Goal: Task Accomplishment & Management: Use online tool/utility

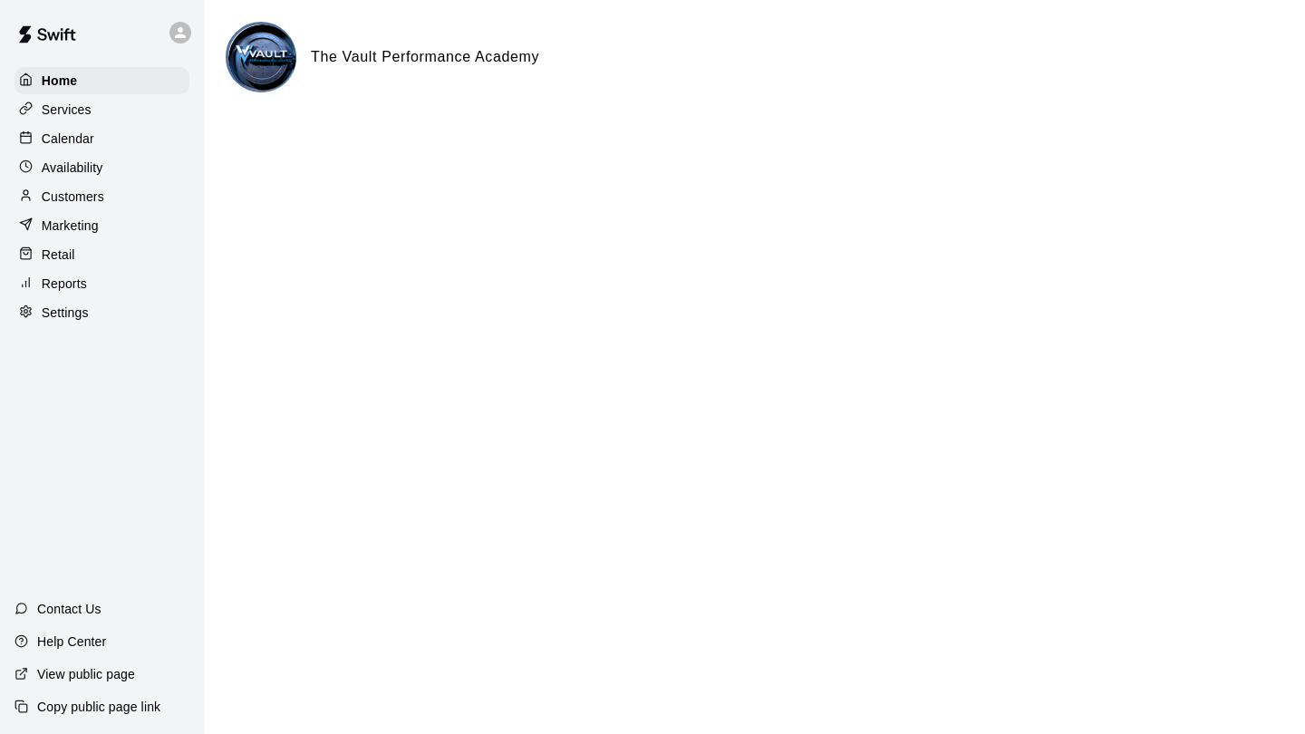
click at [51, 140] on p "Calendar" at bounding box center [68, 139] width 53 height 18
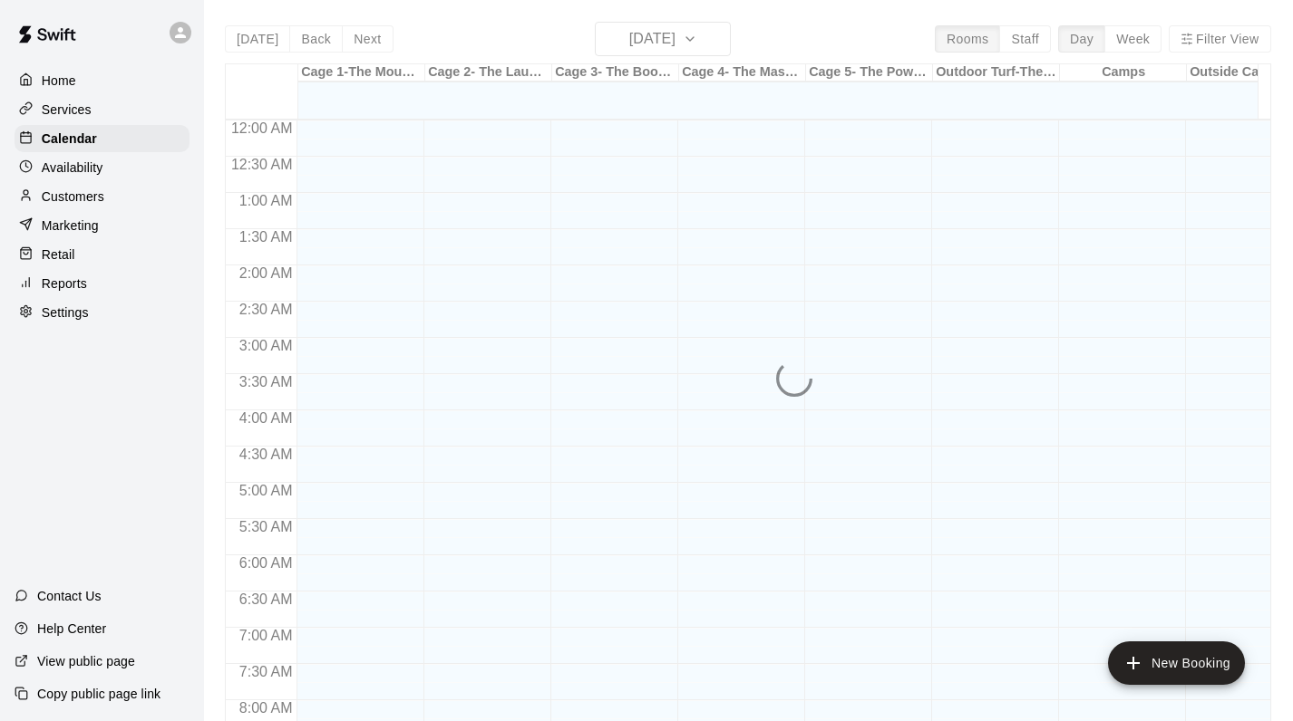
scroll to position [1052, 0]
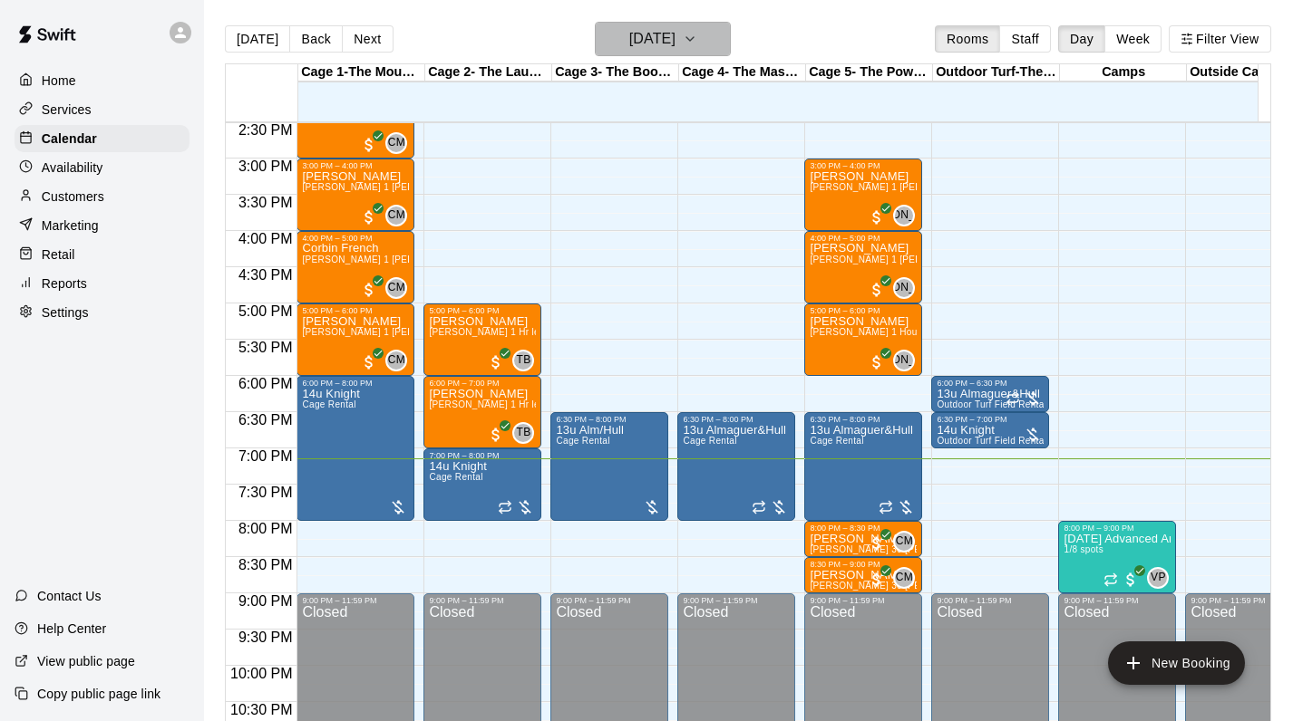
click at [675, 39] on h6 "[DATE]" at bounding box center [652, 38] width 46 height 25
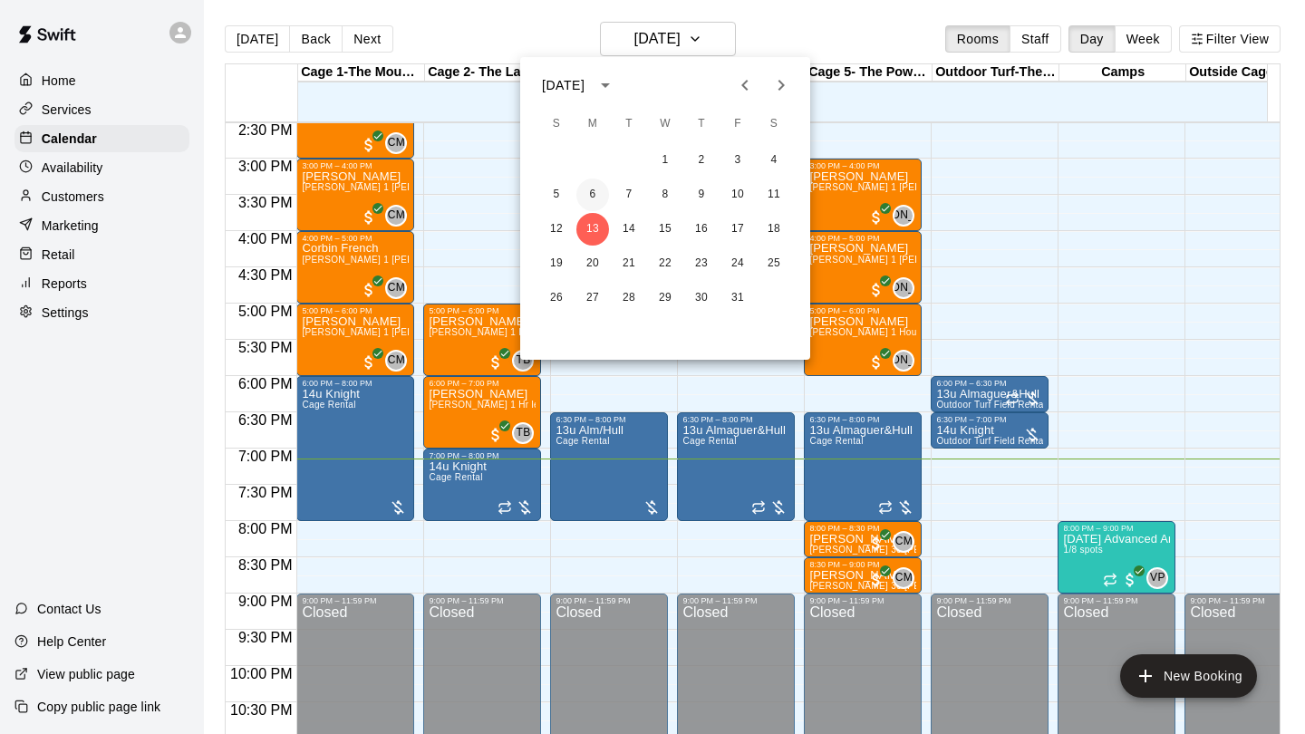
click at [594, 197] on button "6" at bounding box center [592, 195] width 33 height 33
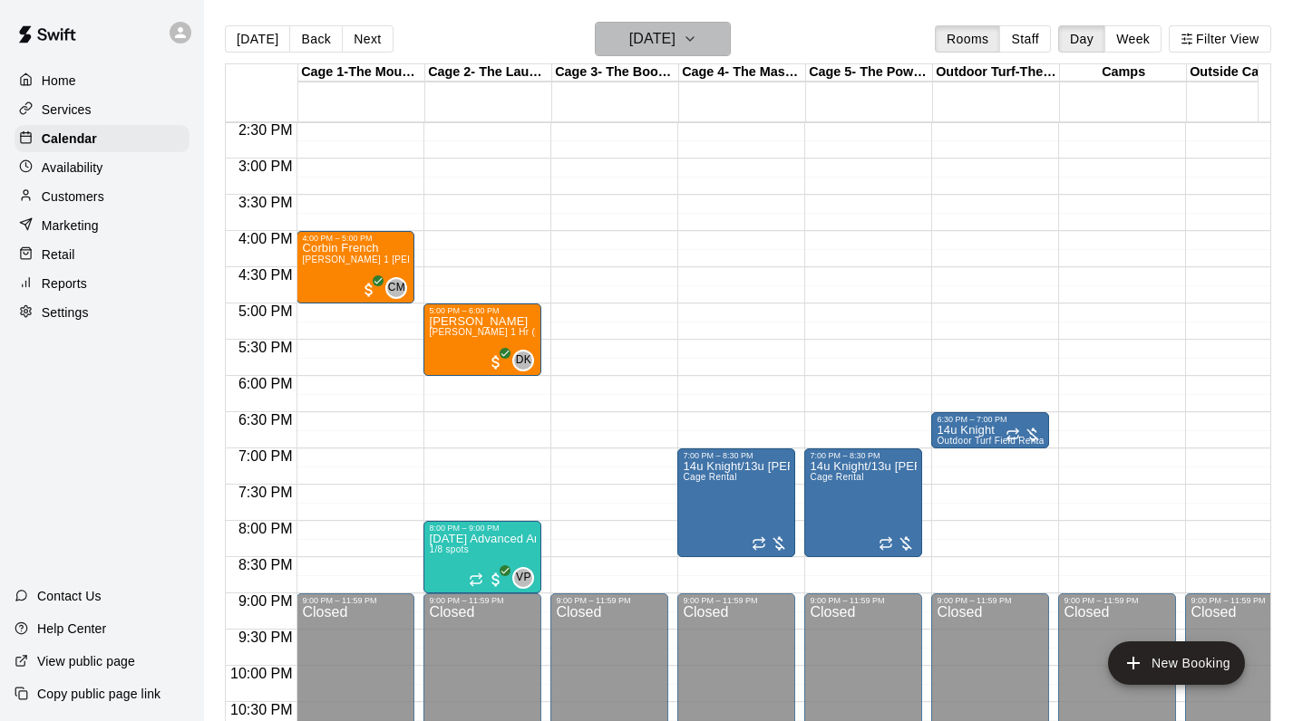
click at [666, 43] on h6 "Monday Oct 06" at bounding box center [652, 38] width 46 height 25
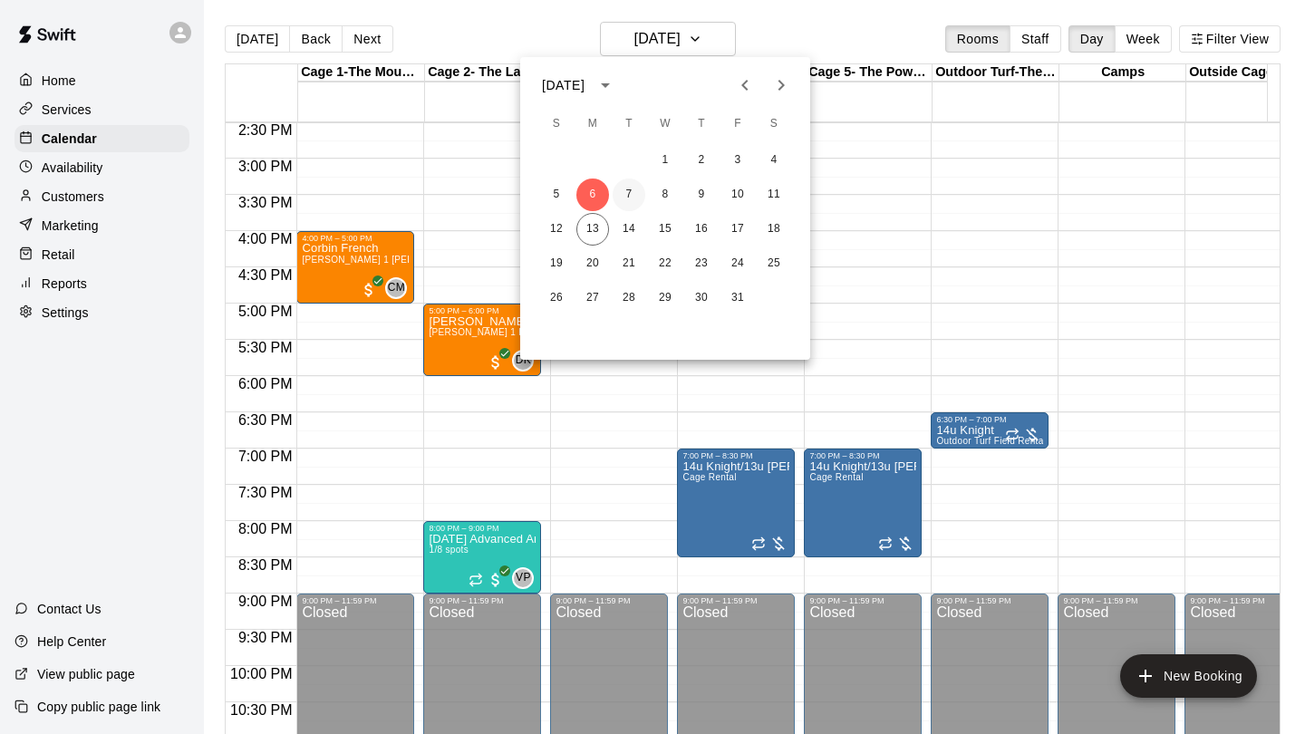
click at [624, 194] on button "7" at bounding box center [629, 195] width 33 height 33
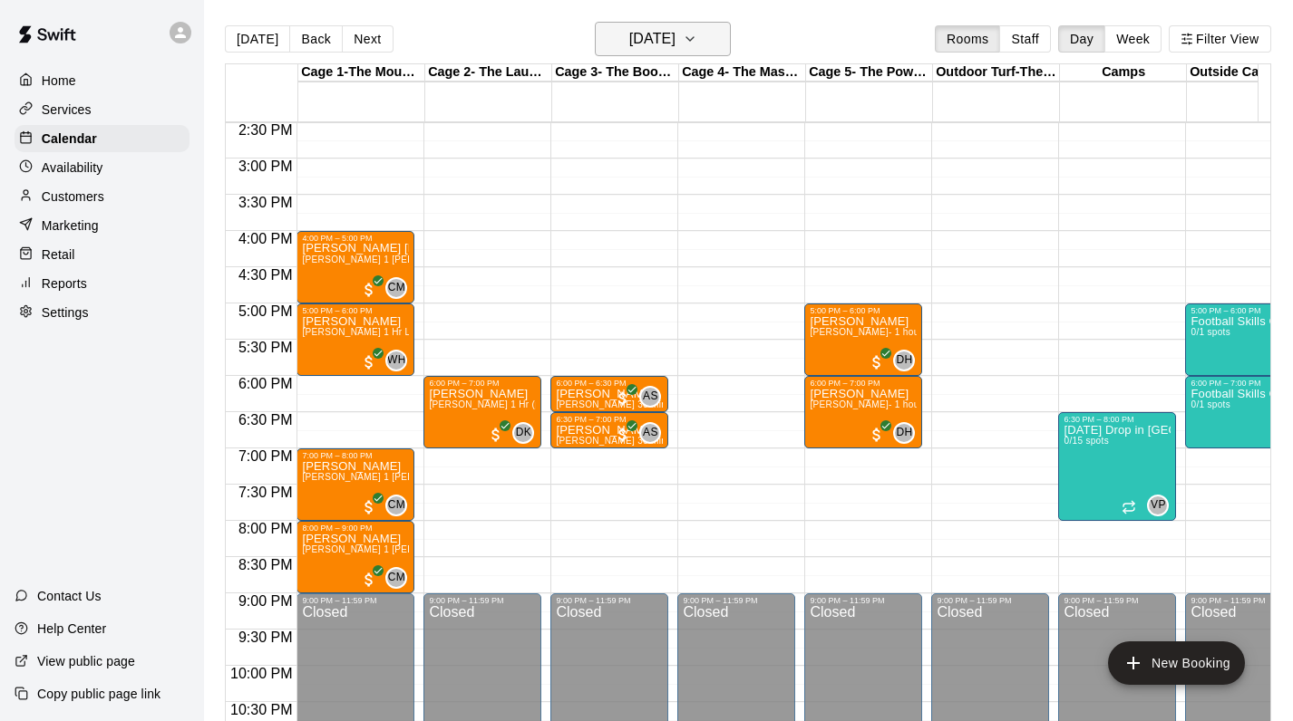
click at [643, 45] on h6 "Tuesday Oct 07" at bounding box center [652, 38] width 46 height 25
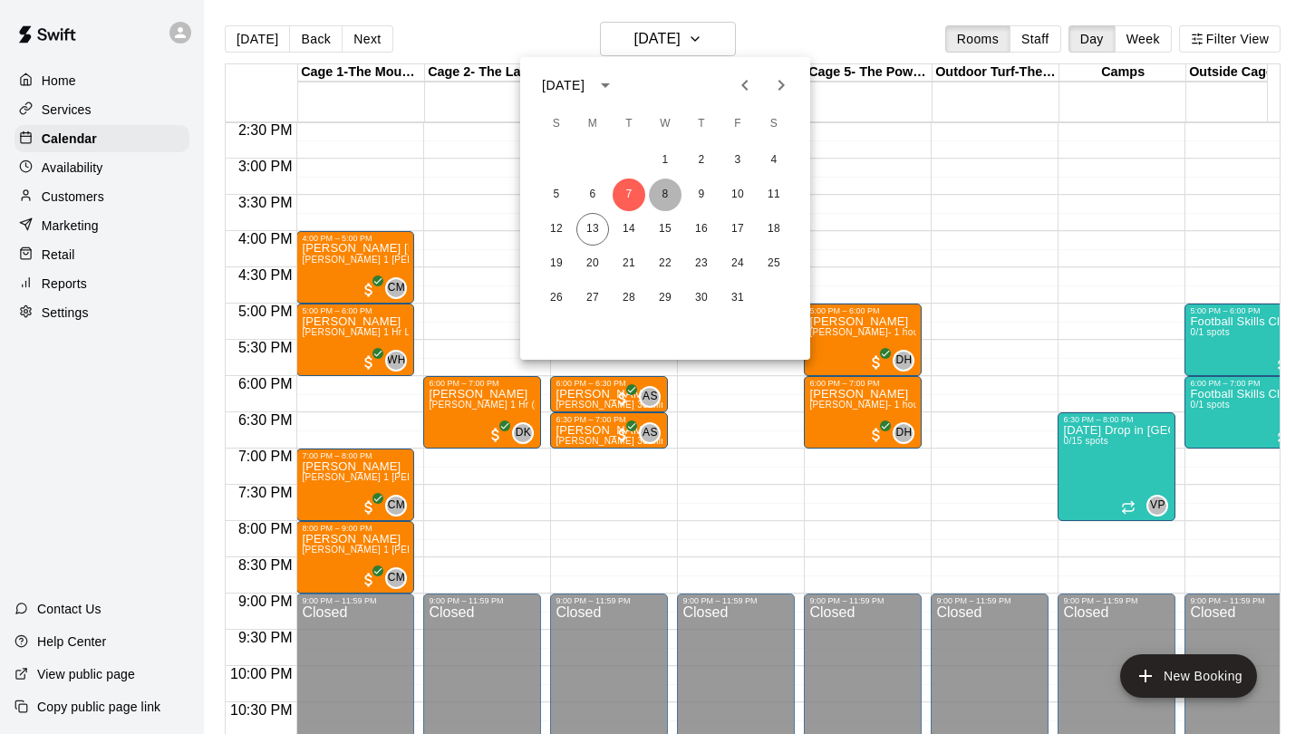
click at [656, 192] on button "8" at bounding box center [665, 195] width 33 height 33
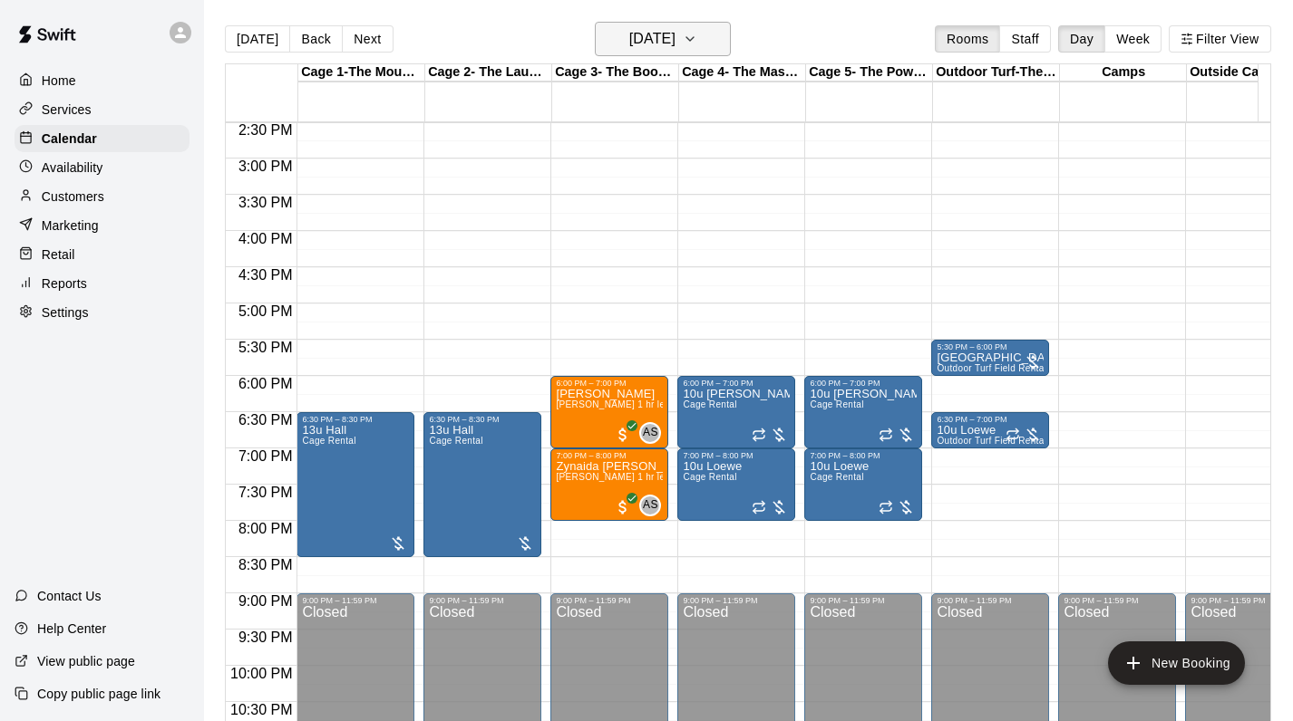
click at [675, 39] on h6 "Wednesday Oct 08" at bounding box center [652, 38] width 46 height 25
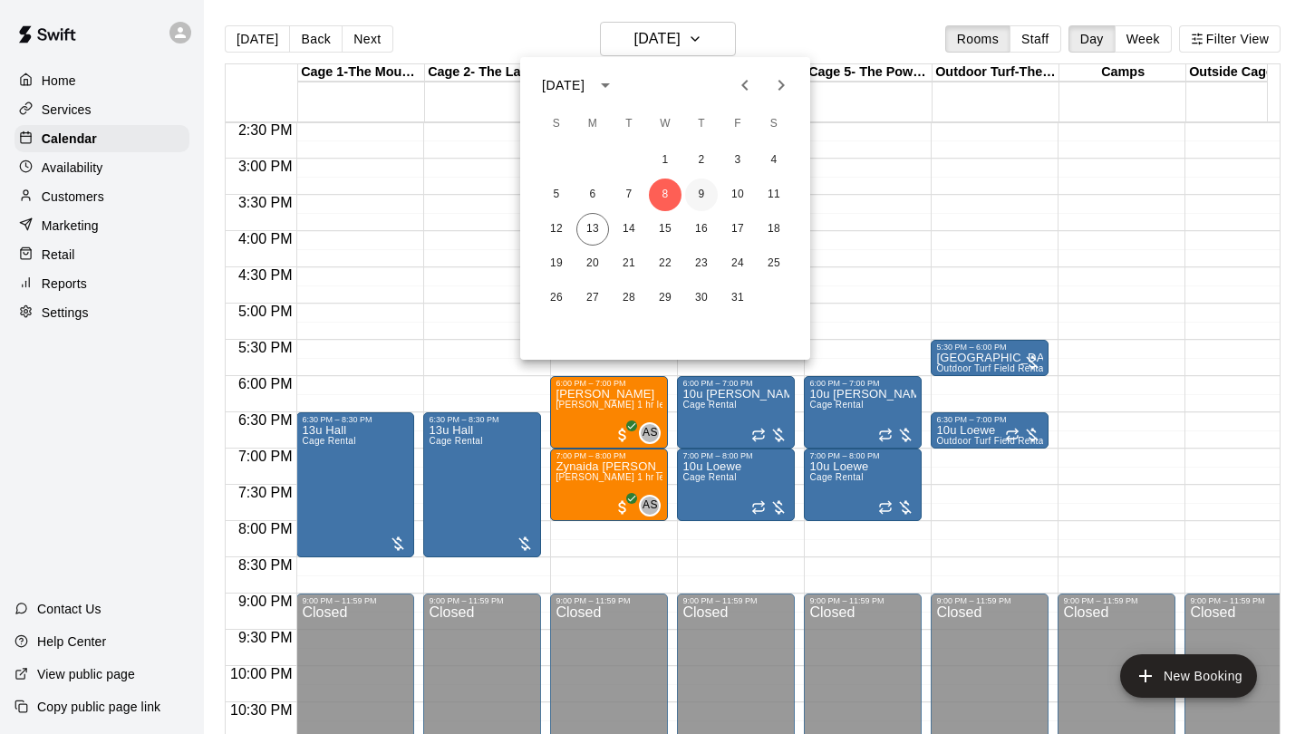
click at [698, 199] on button "9" at bounding box center [701, 195] width 33 height 33
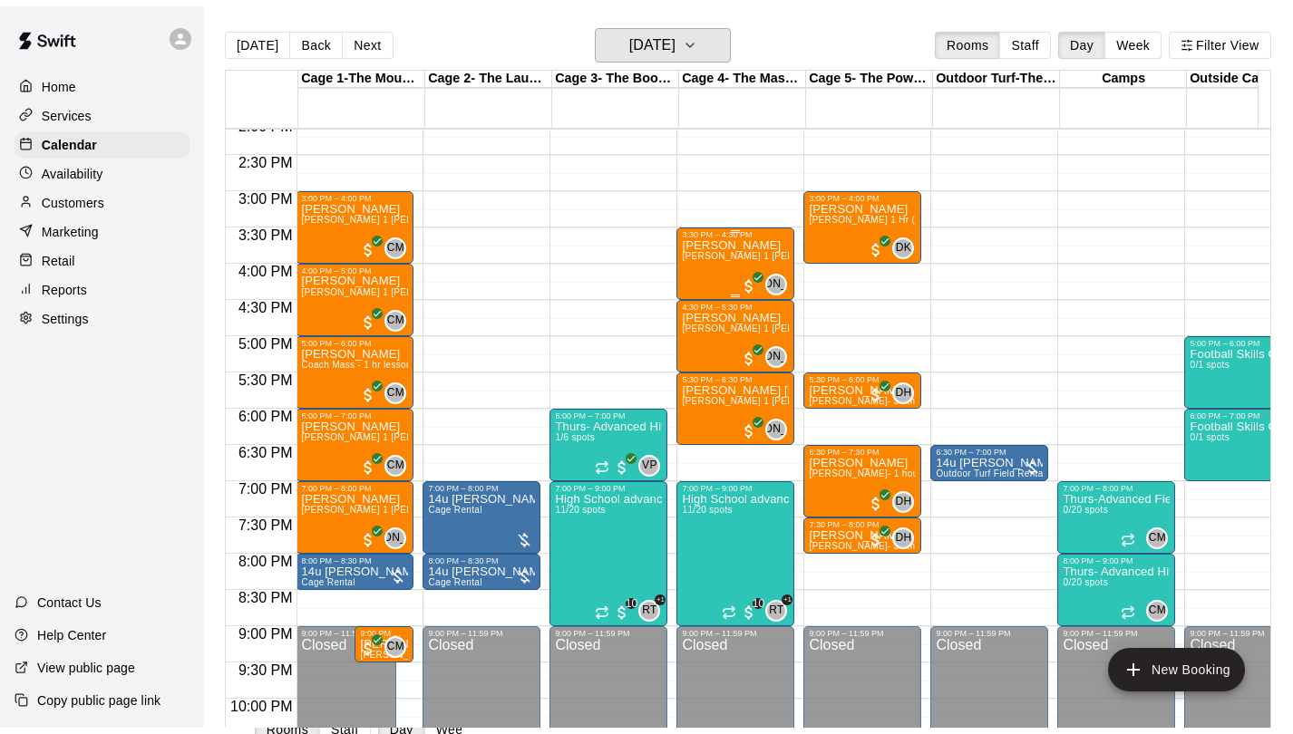
scroll to position [0, 1]
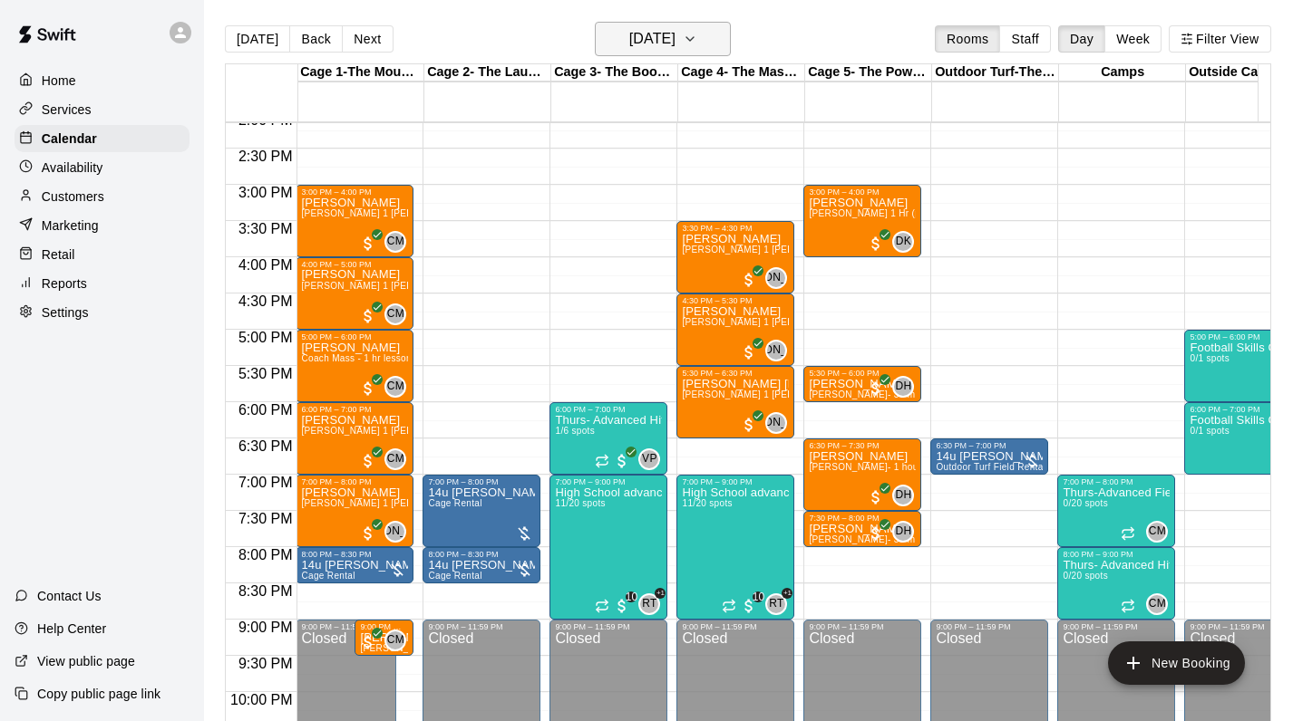
click at [675, 49] on h6 "Thursday Oct 09" at bounding box center [652, 38] width 46 height 25
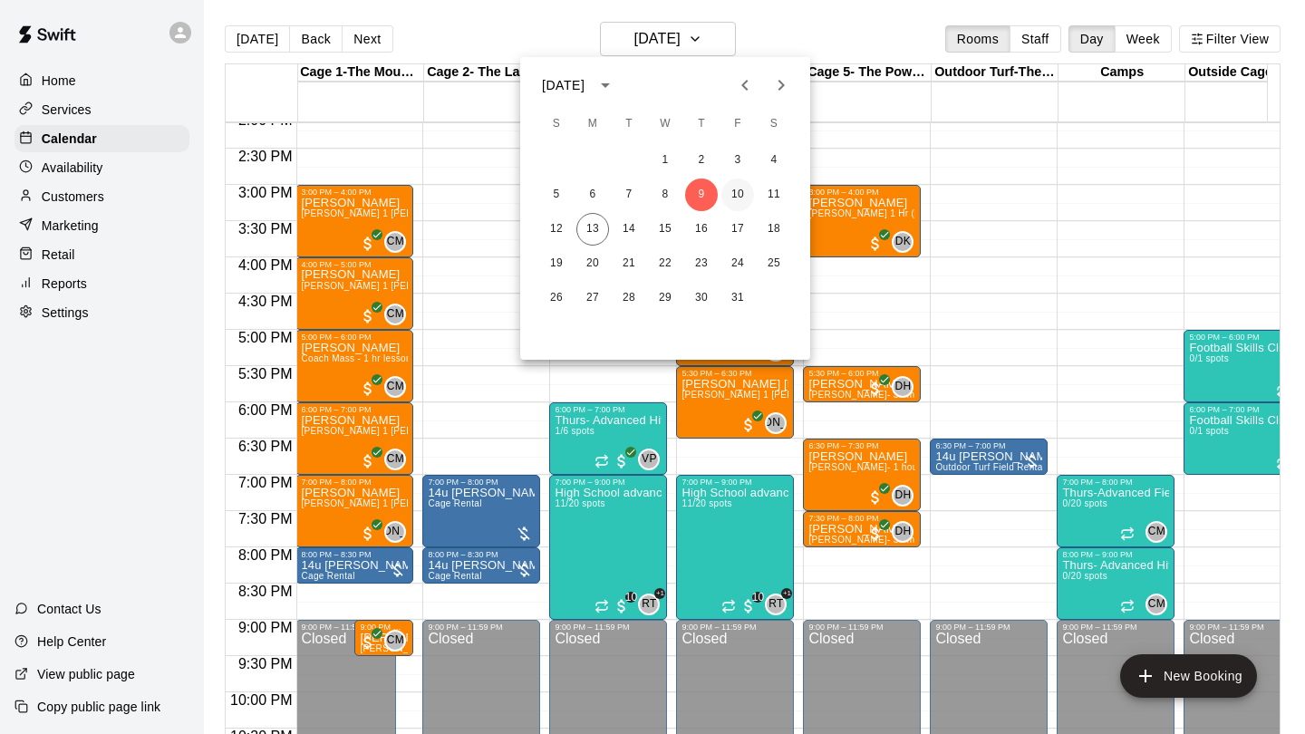
click at [731, 194] on button "10" at bounding box center [737, 195] width 33 height 33
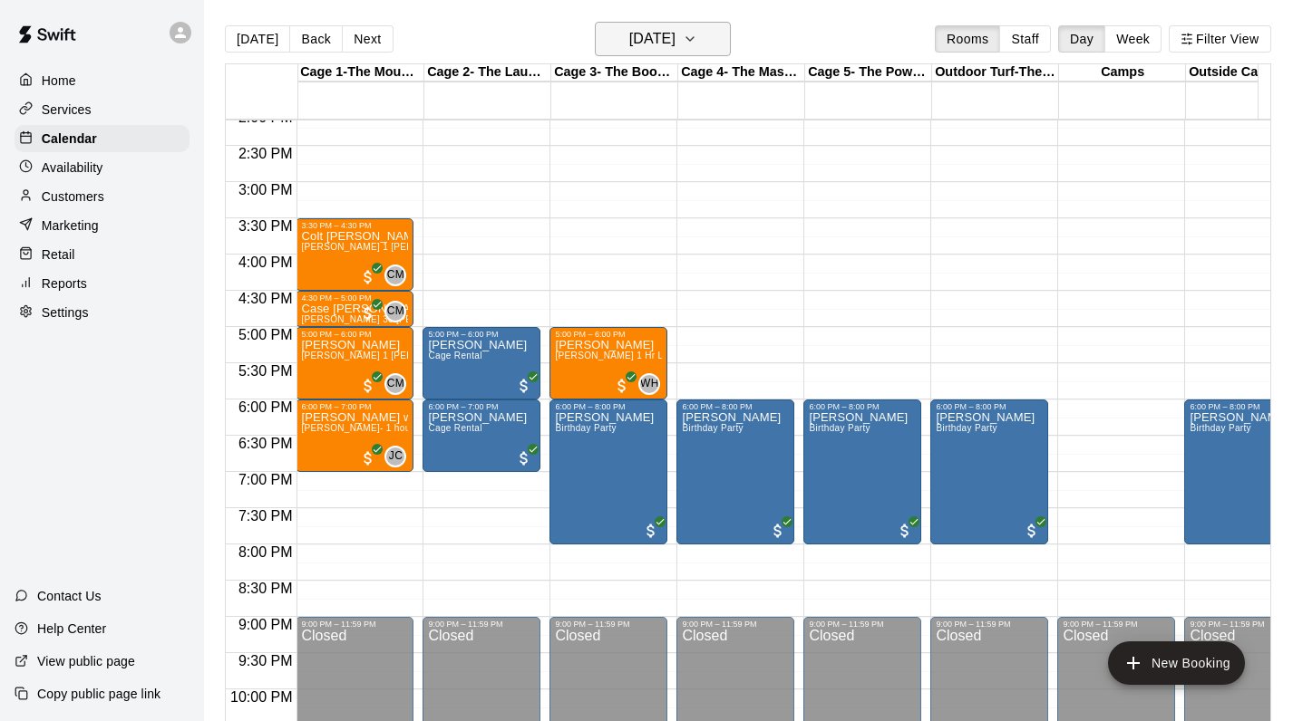
click at [660, 45] on h6 "Friday Oct 10" at bounding box center [652, 38] width 46 height 25
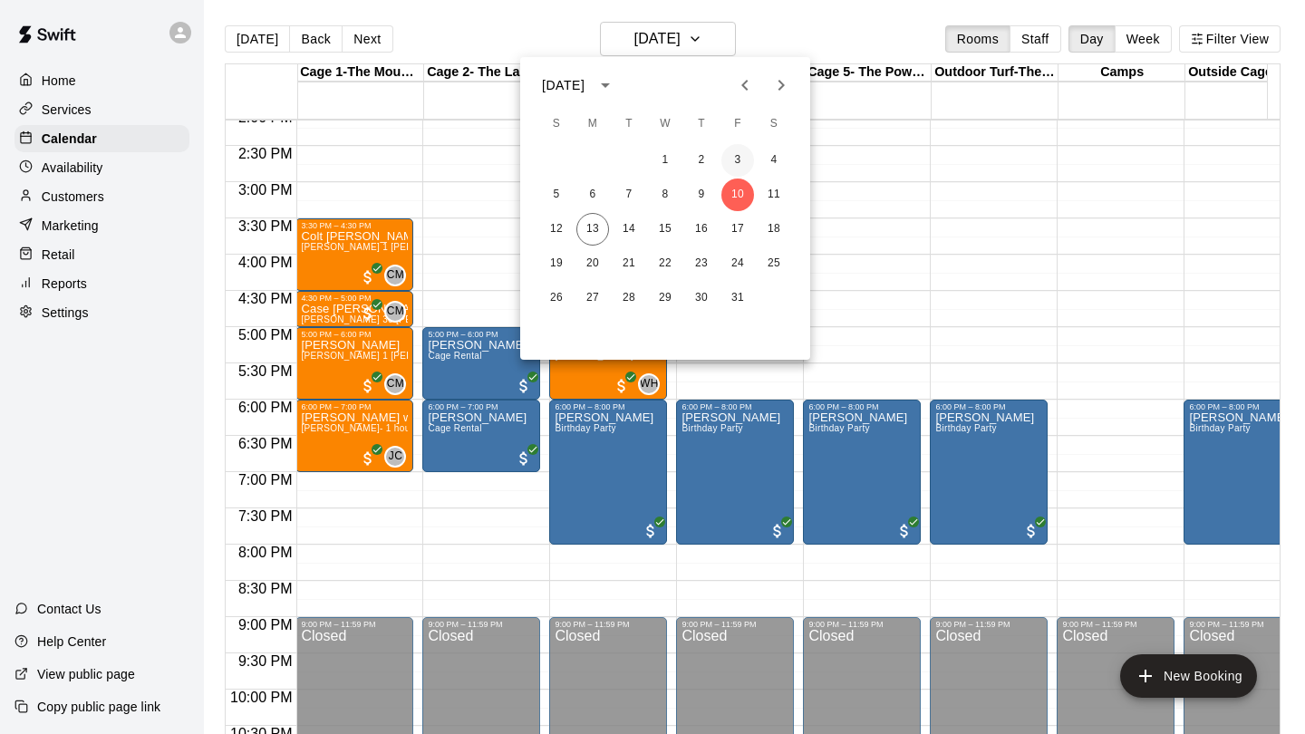
click at [730, 161] on button "3" at bounding box center [737, 160] width 33 height 33
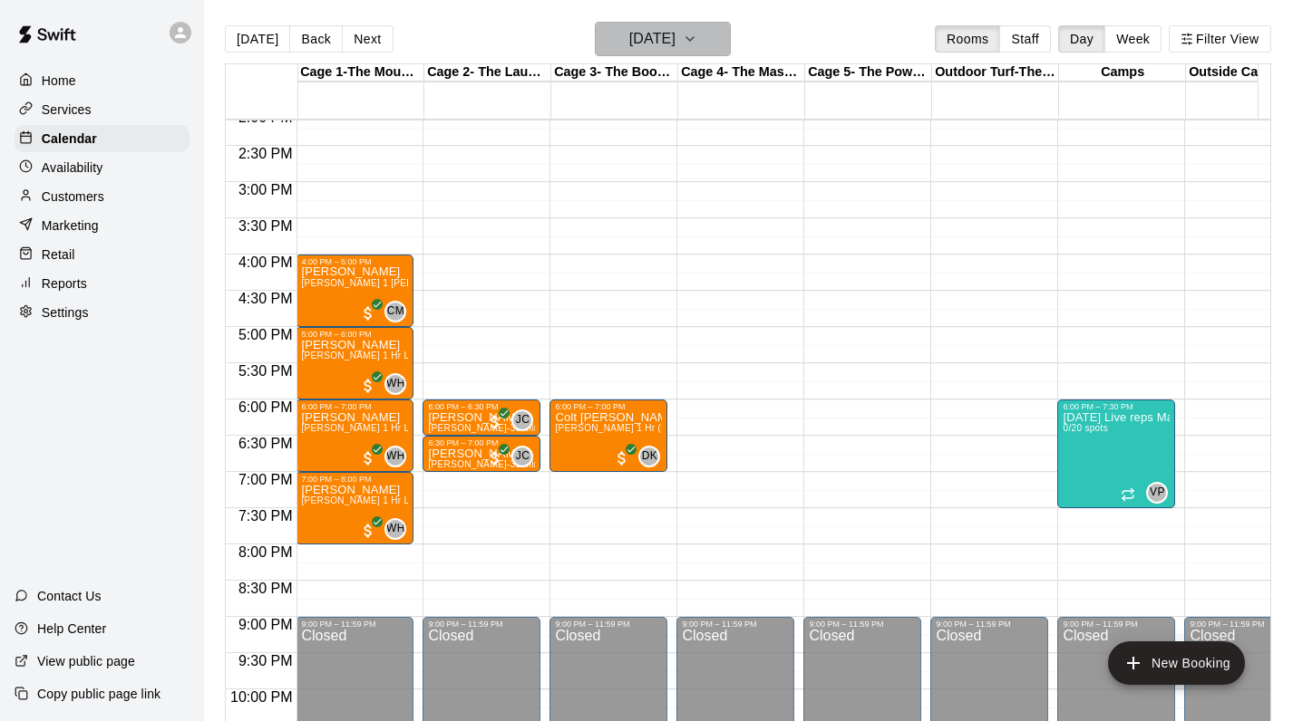
click at [635, 36] on h6 "Friday Oct 03" at bounding box center [652, 38] width 46 height 25
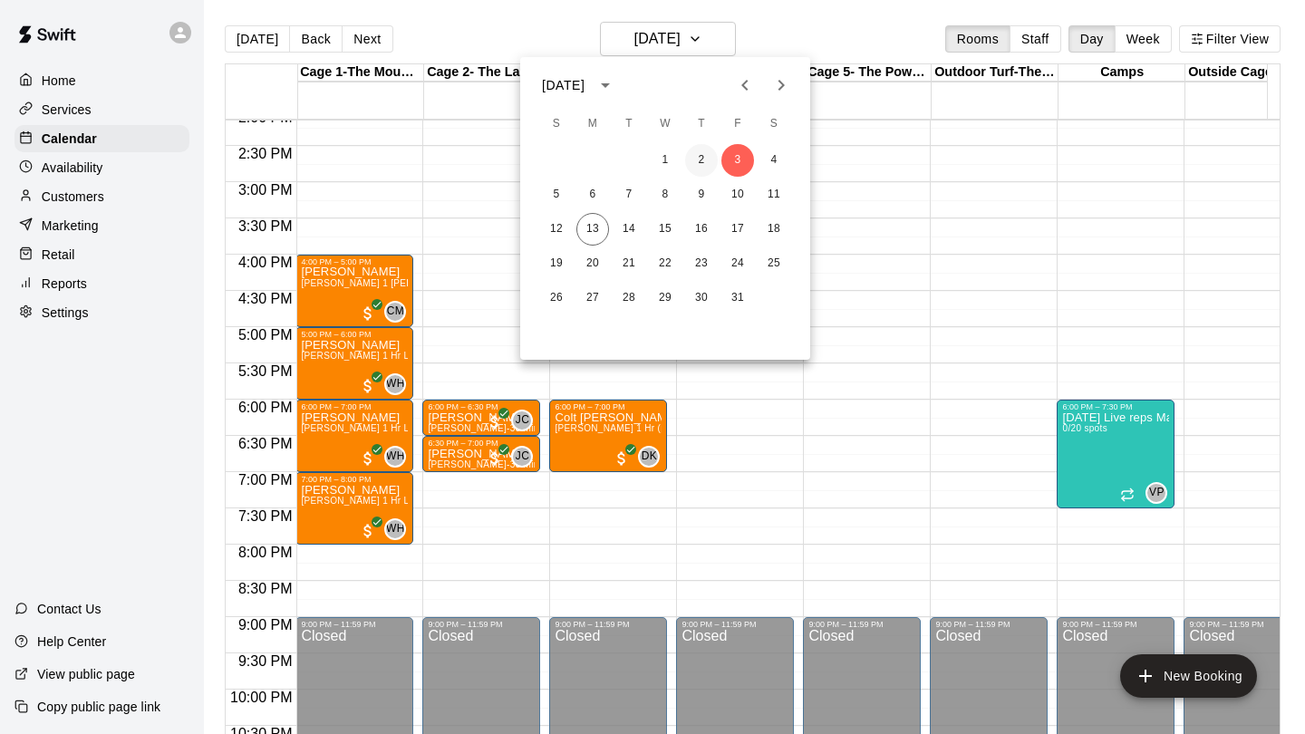
click at [701, 161] on button "2" at bounding box center [701, 160] width 33 height 33
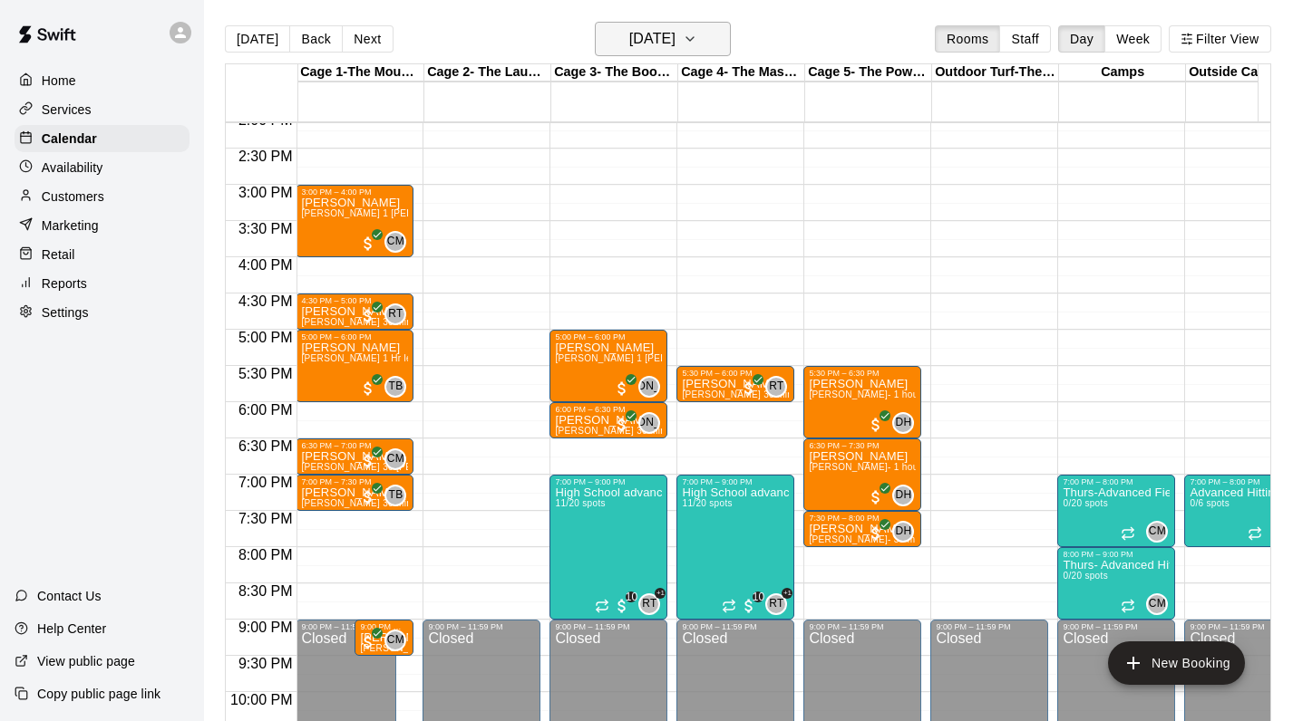
click at [658, 46] on h6 "Thursday Oct 02" at bounding box center [652, 38] width 46 height 25
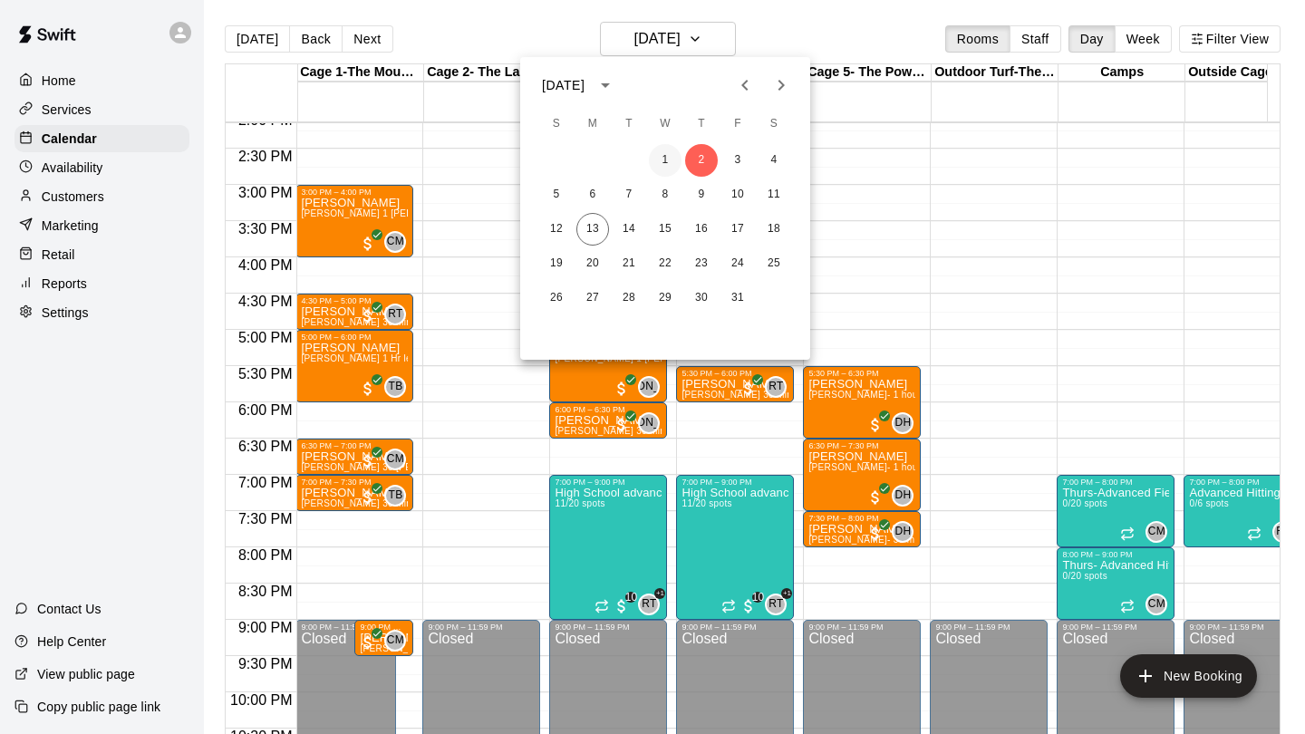
click at [672, 161] on button "1" at bounding box center [665, 160] width 33 height 33
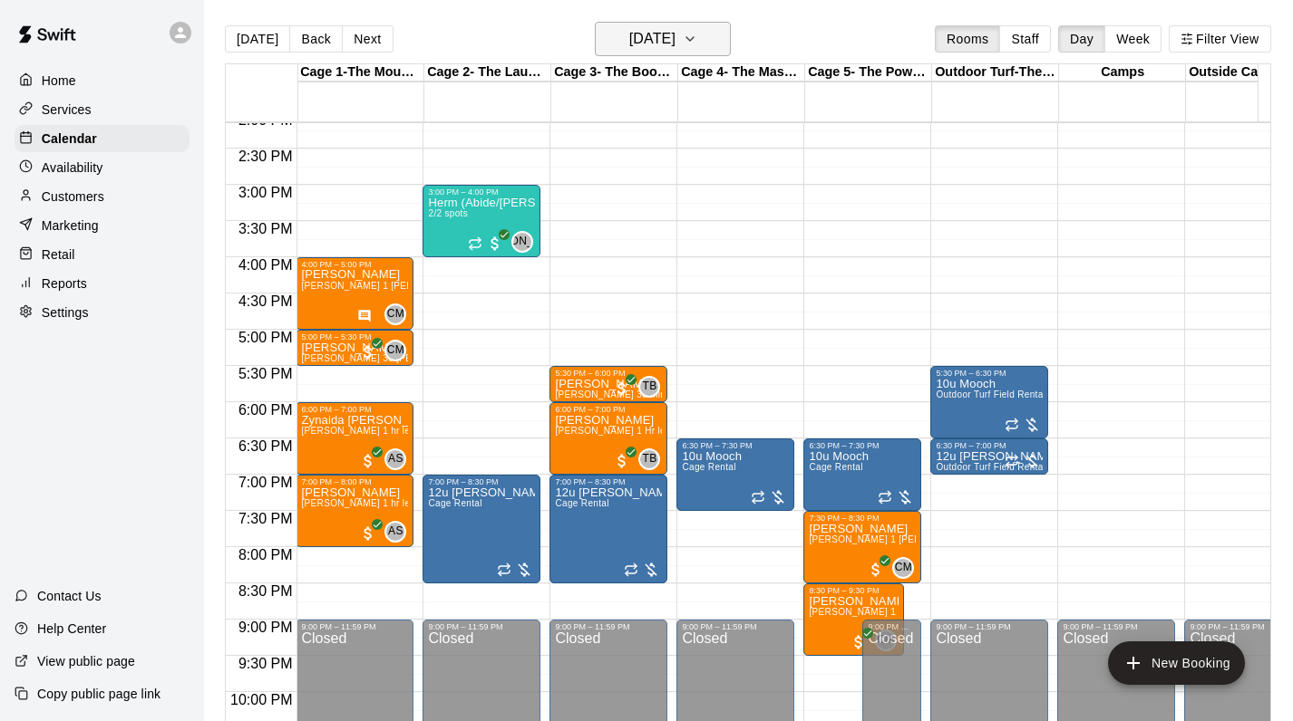
click at [675, 27] on h6 "Wednesday Oct 01" at bounding box center [652, 38] width 46 height 25
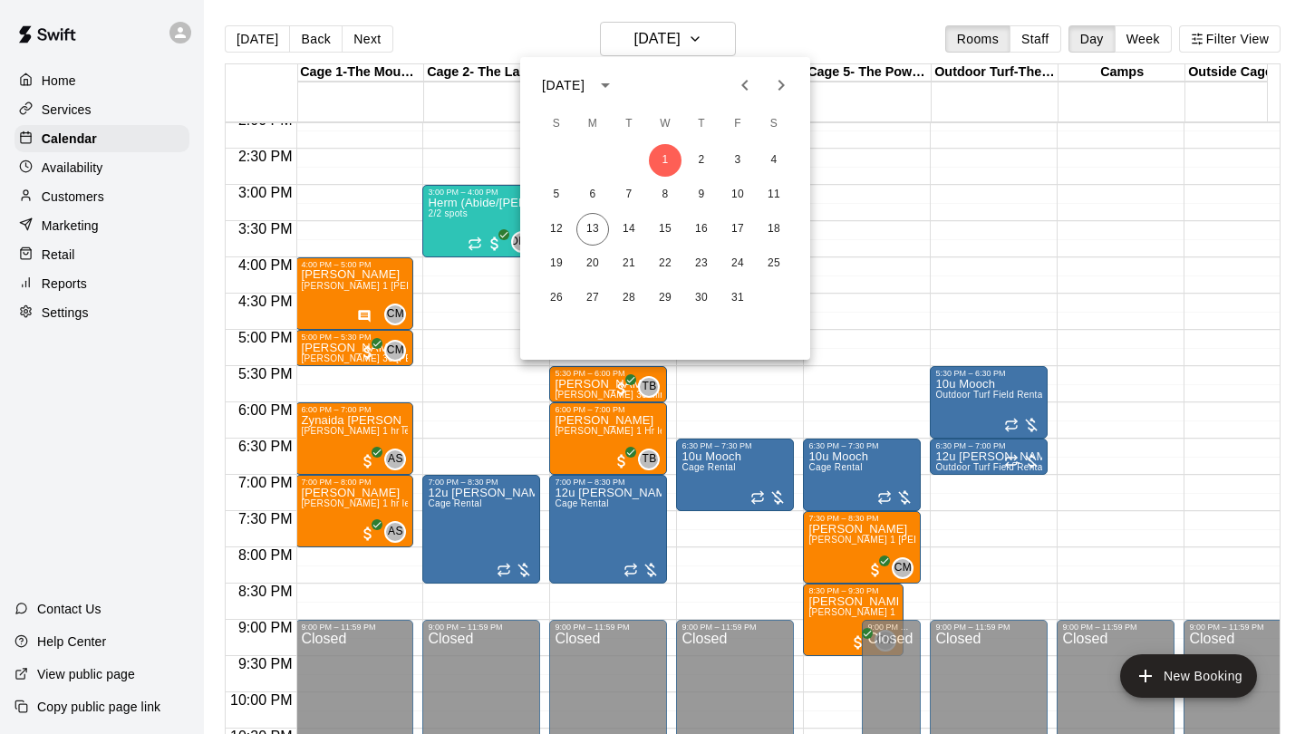
click at [748, 88] on icon "Previous month" at bounding box center [745, 85] width 22 height 22
click at [633, 296] on button "30" at bounding box center [629, 298] width 33 height 33
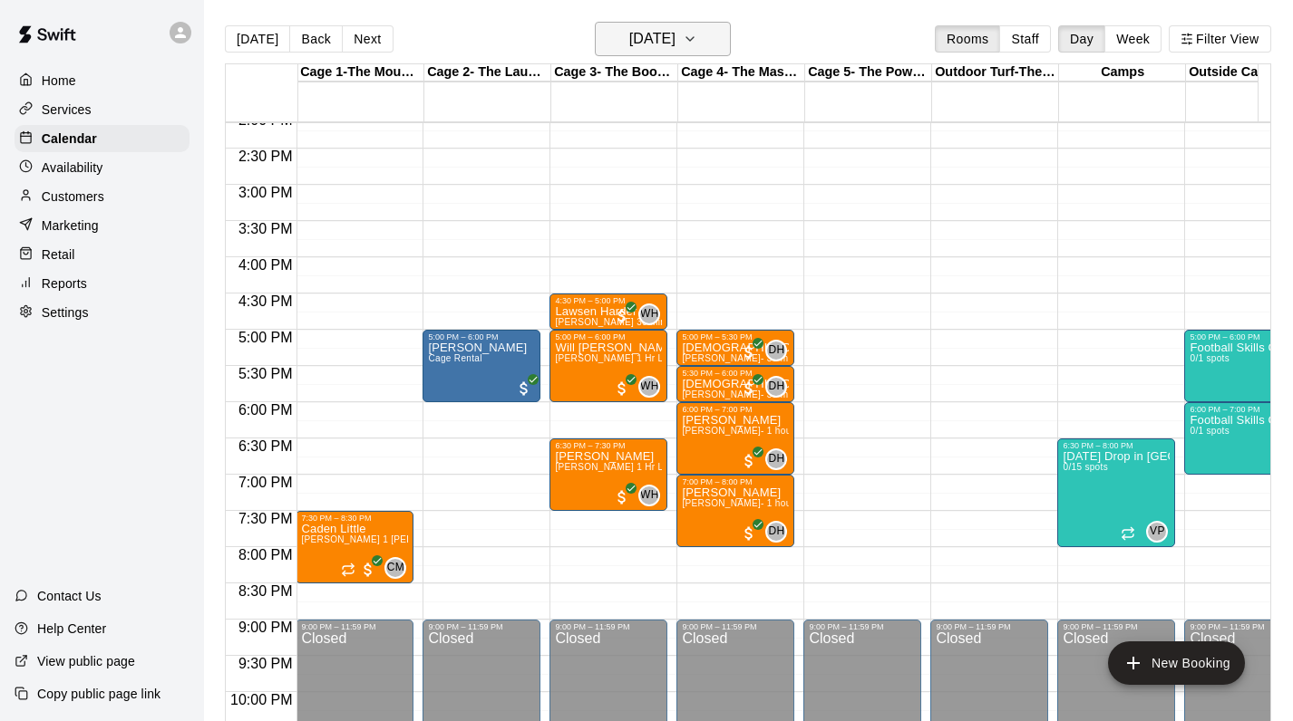
click at [655, 35] on h6 "Tuesday Sep 30" at bounding box center [652, 38] width 46 height 25
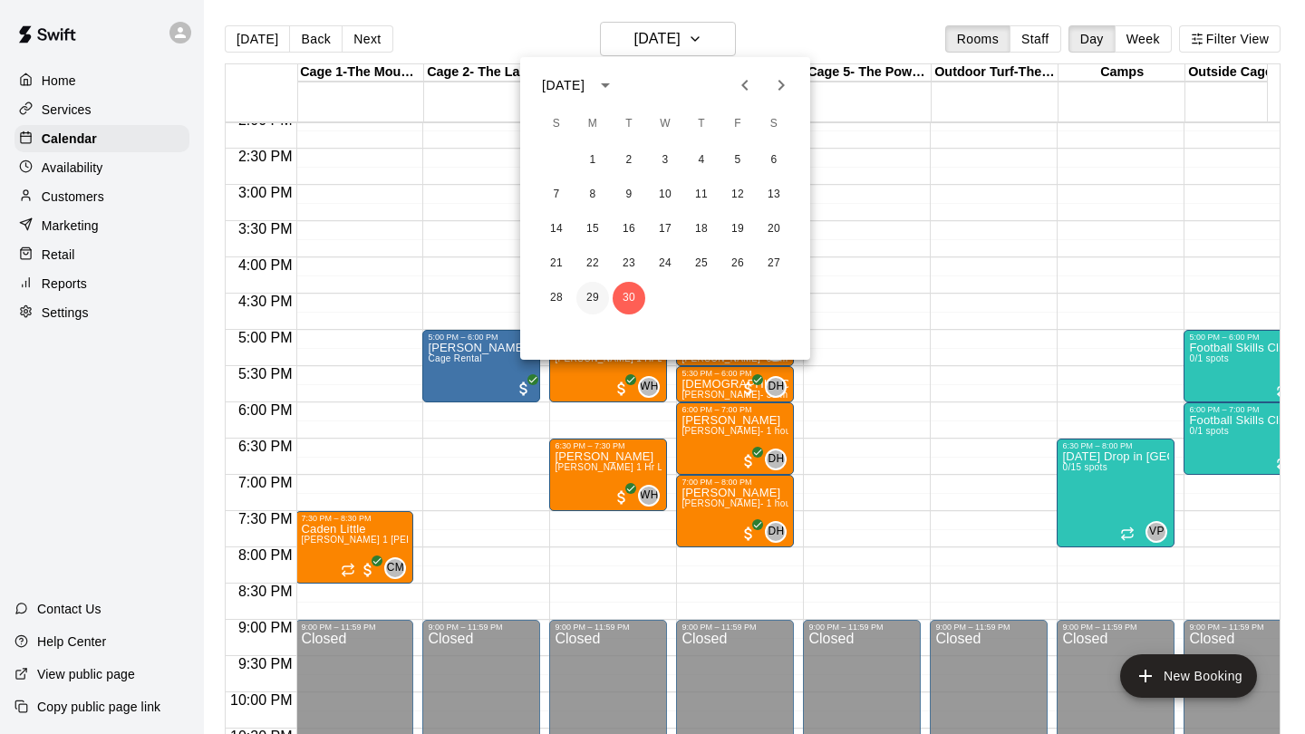
click at [595, 288] on button "29" at bounding box center [592, 298] width 33 height 33
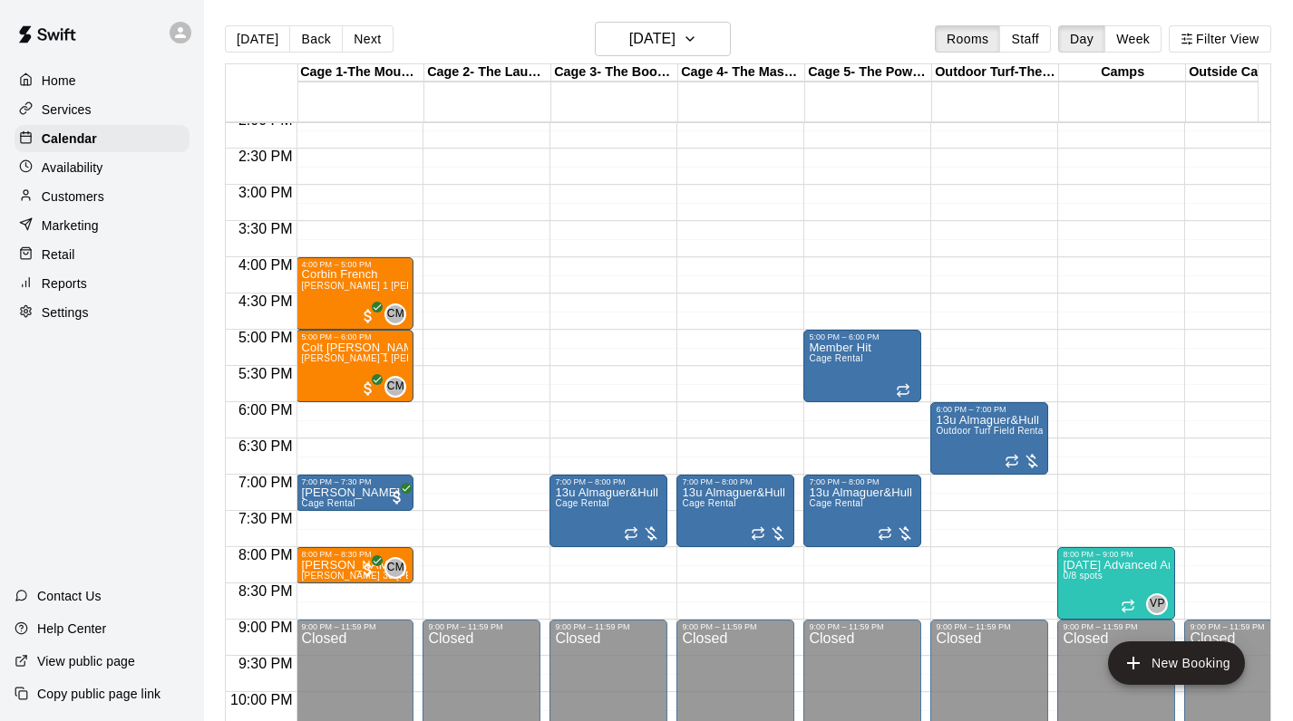
click at [46, 286] on p "Reports" at bounding box center [64, 284] width 45 height 18
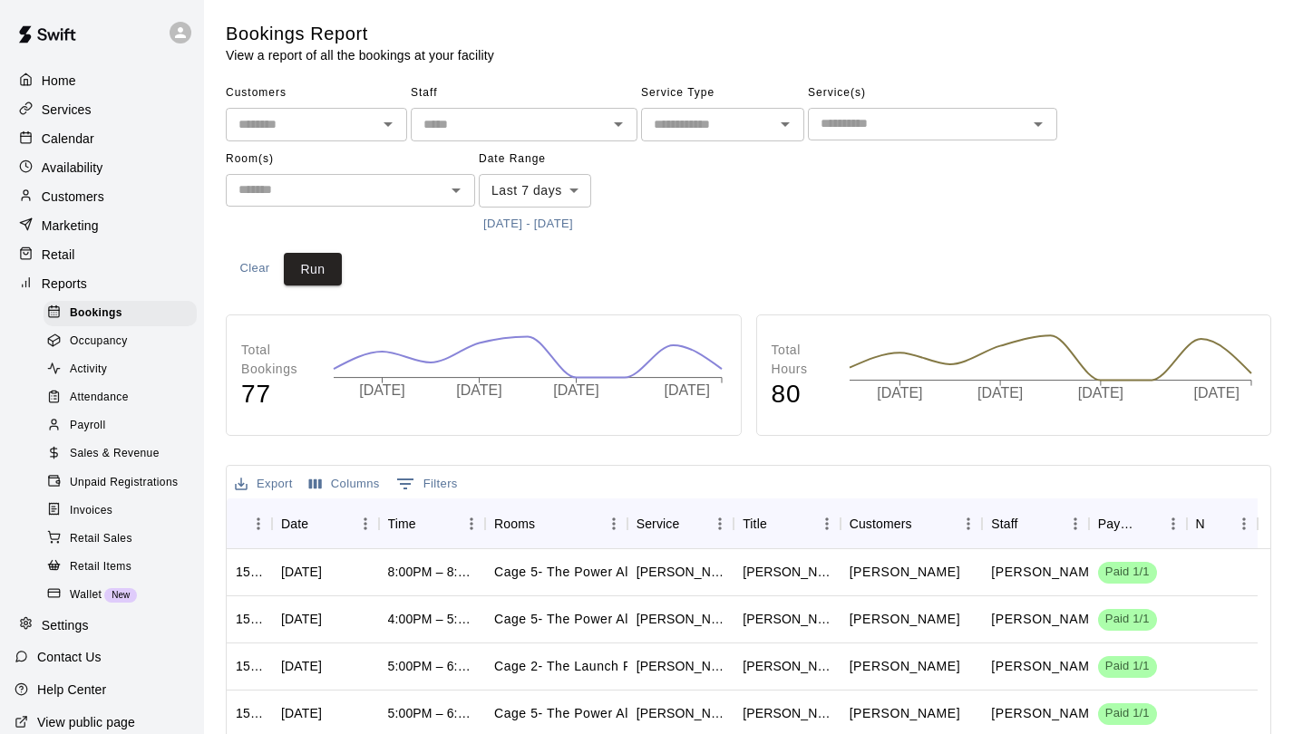
click at [91, 417] on span "Payroll" at bounding box center [87, 426] width 35 height 18
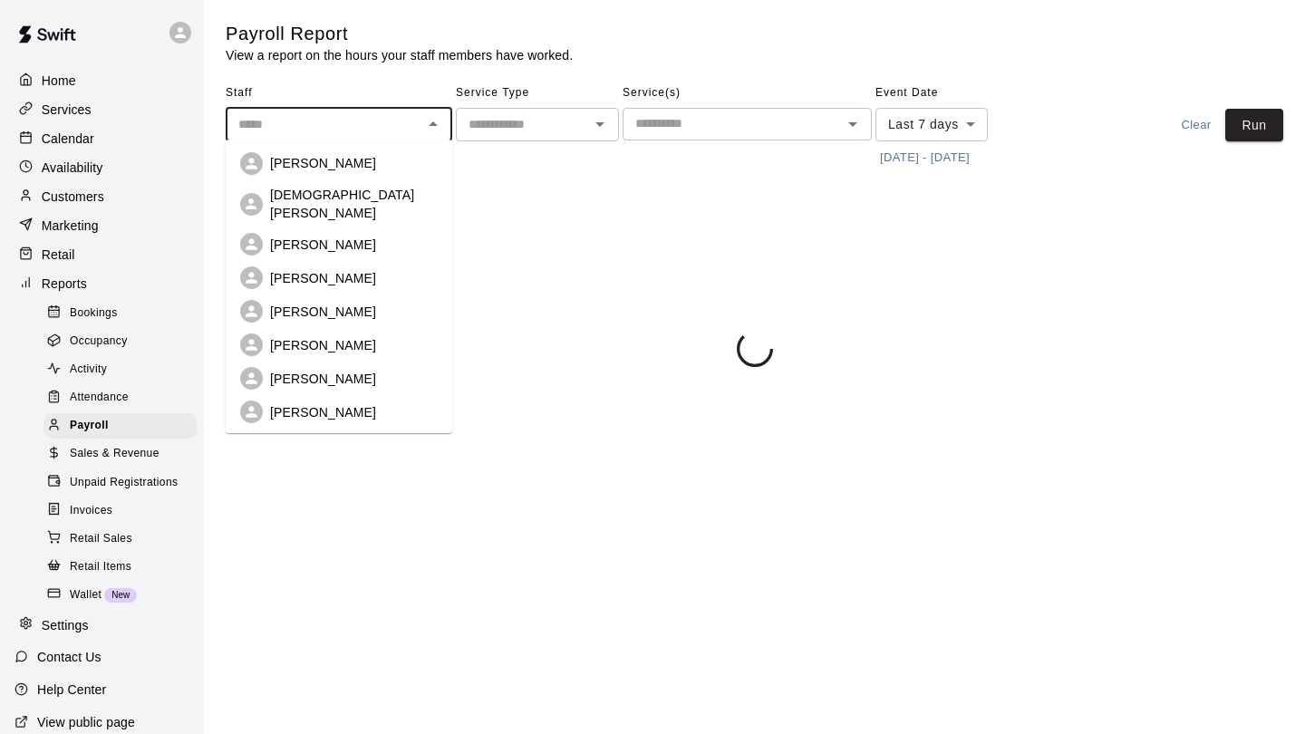
click at [341, 126] on input "text" at bounding box center [324, 124] width 186 height 23
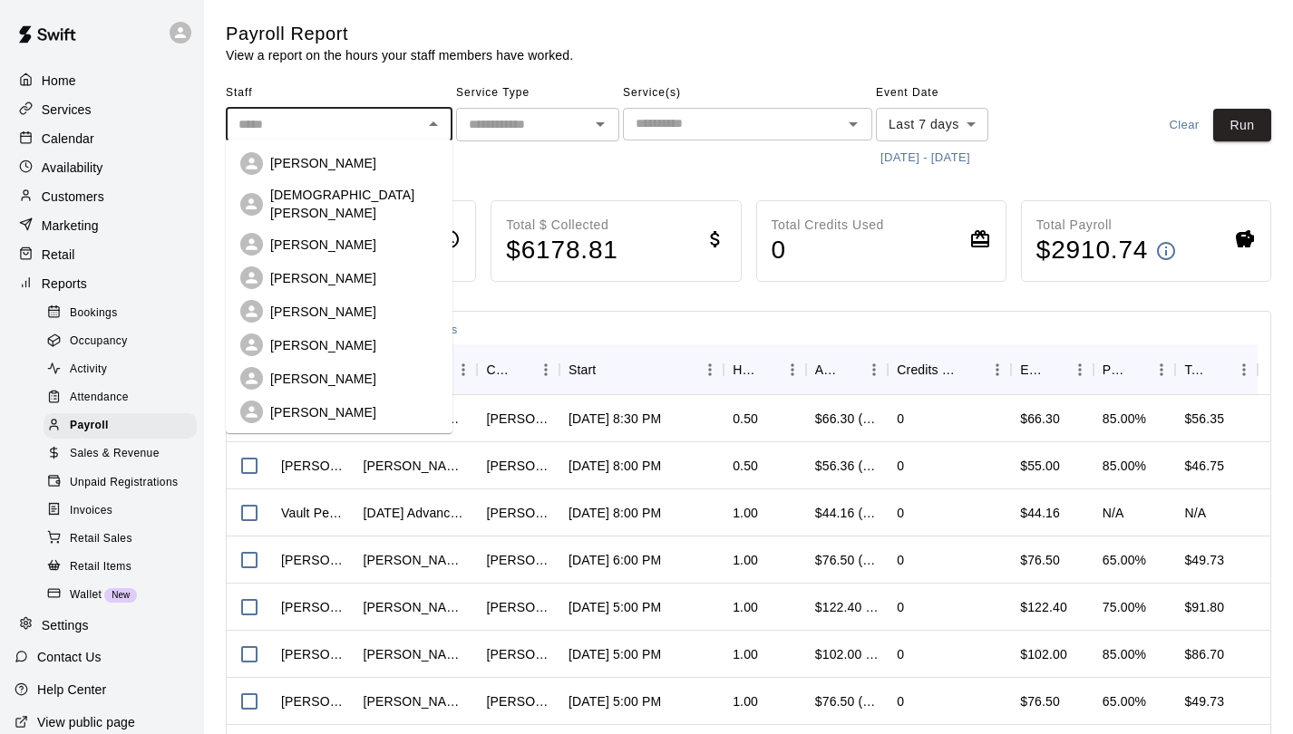
click at [318, 336] on p "Trent Bowles" at bounding box center [323, 345] width 106 height 18
type input "**********"
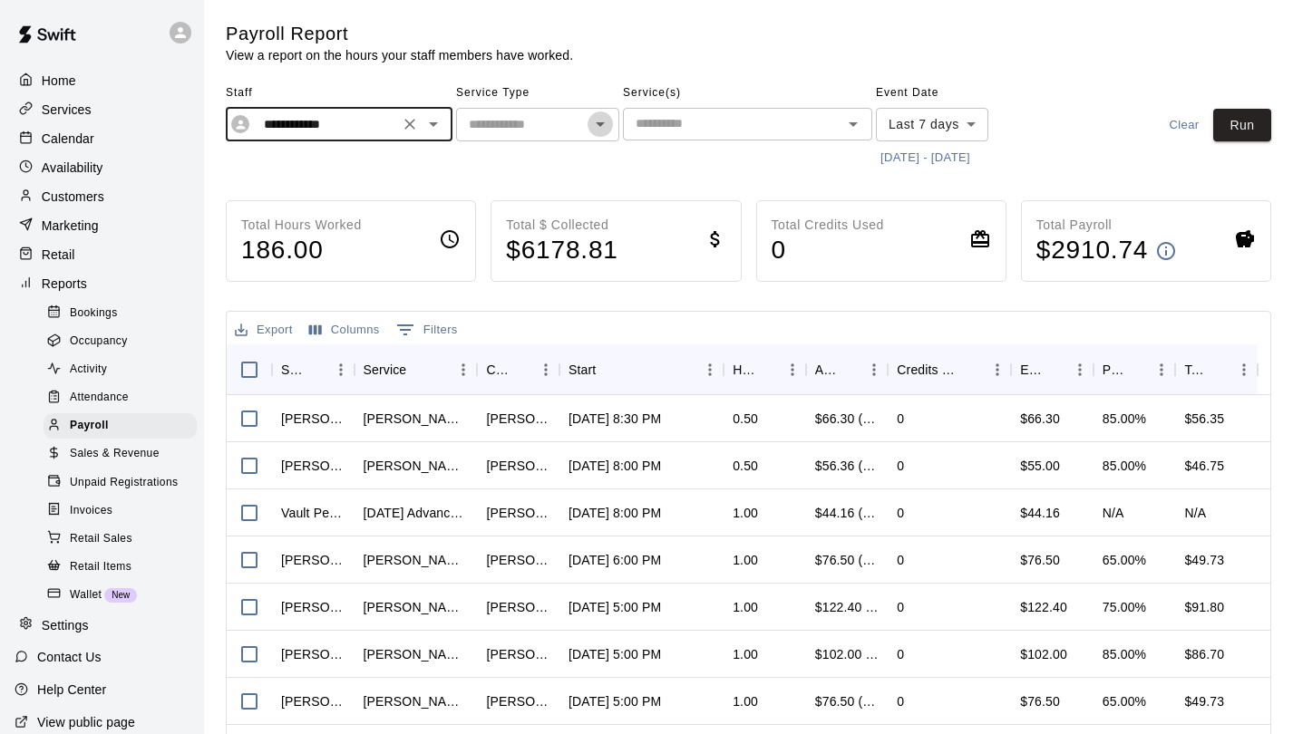
click at [605, 121] on icon "Open" at bounding box center [600, 124] width 22 height 22
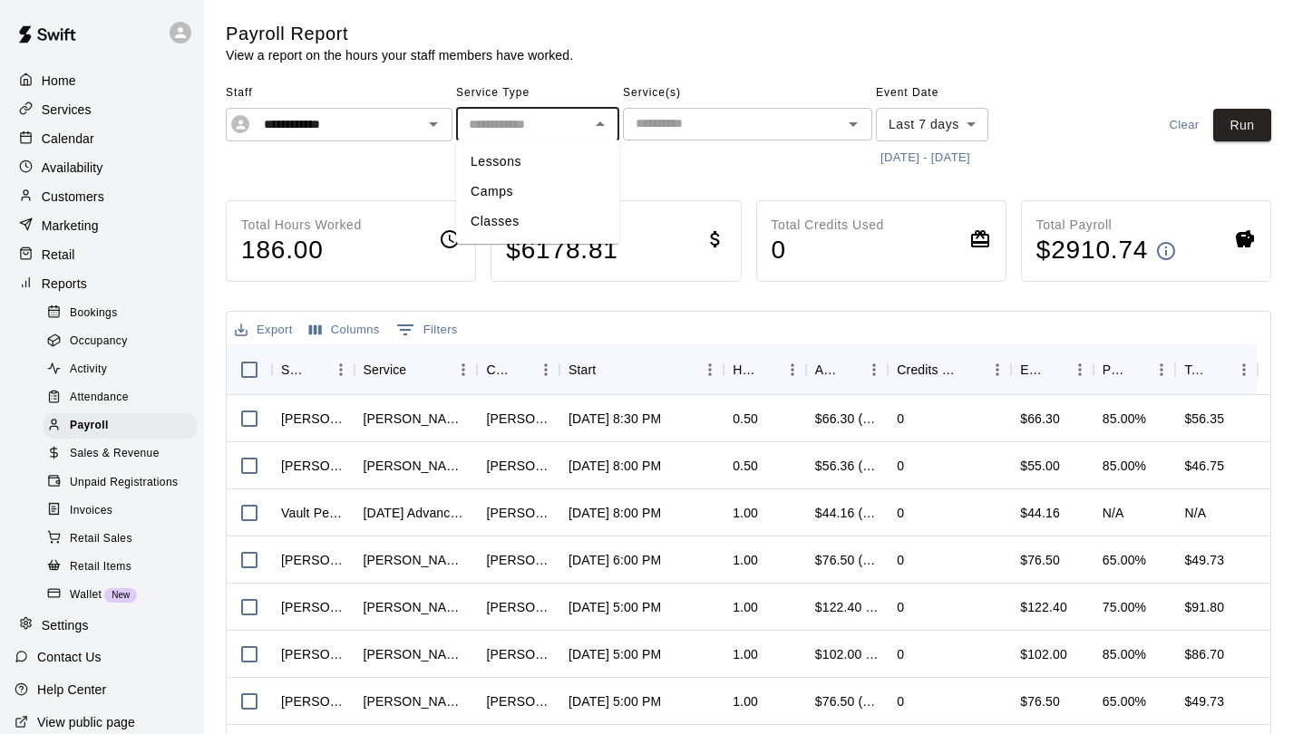
click at [544, 169] on li "Lessons" at bounding box center [537, 162] width 163 height 30
type input "*******"
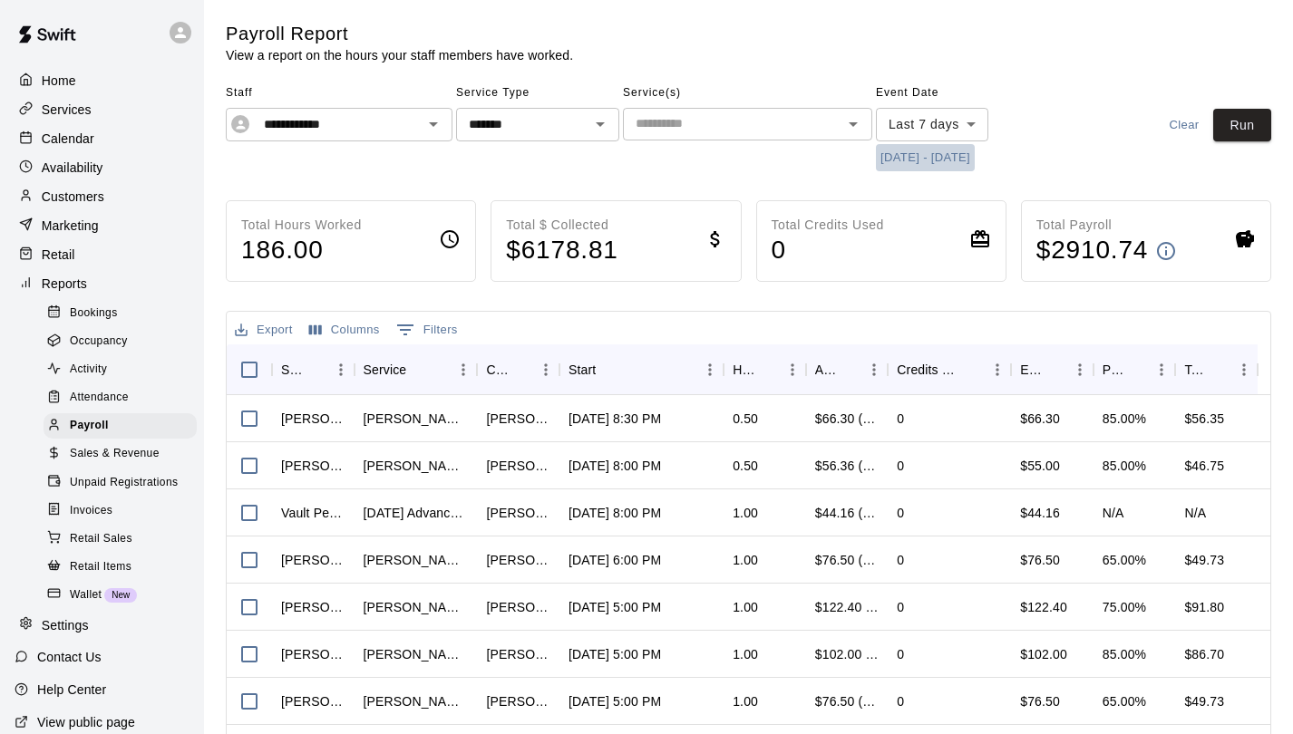
click at [934, 154] on button "10/6/2025 - 10/13/2025" at bounding box center [925, 158] width 99 height 28
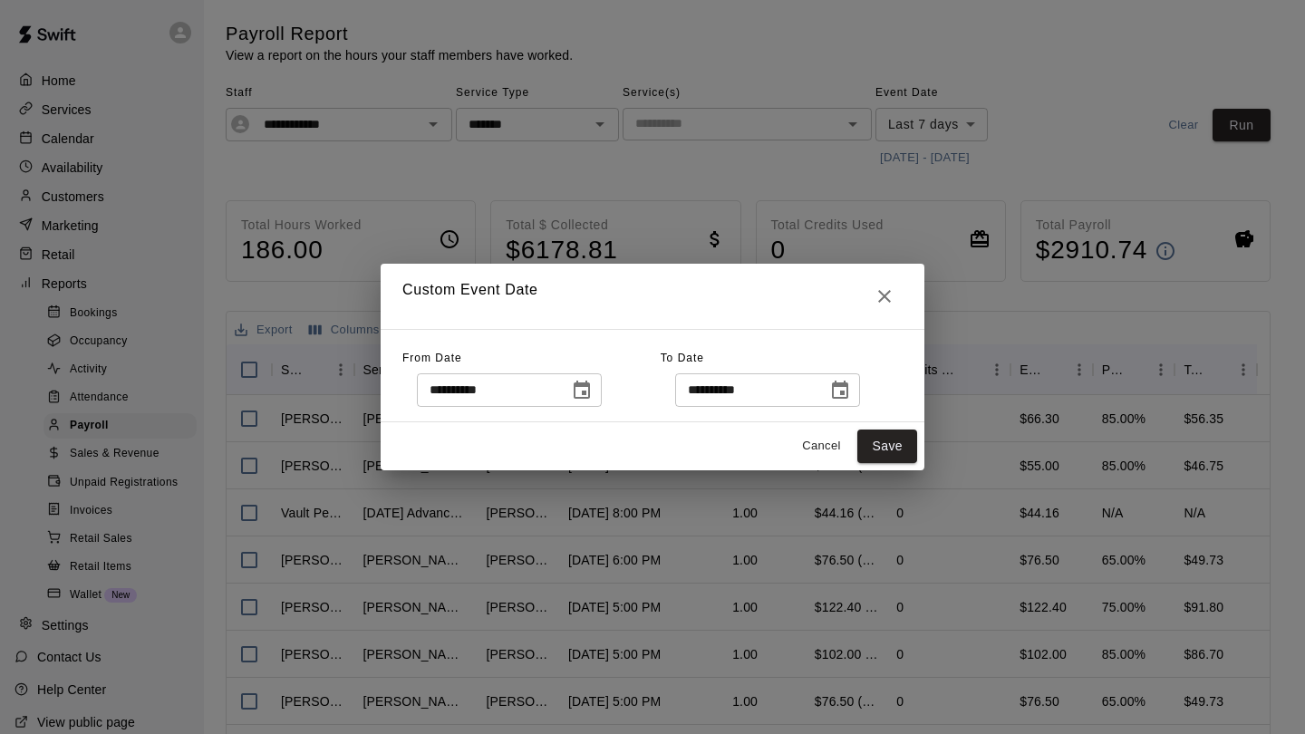
click at [593, 394] on icon "Choose date, selected date is Oct 6, 2025" at bounding box center [582, 391] width 22 height 22
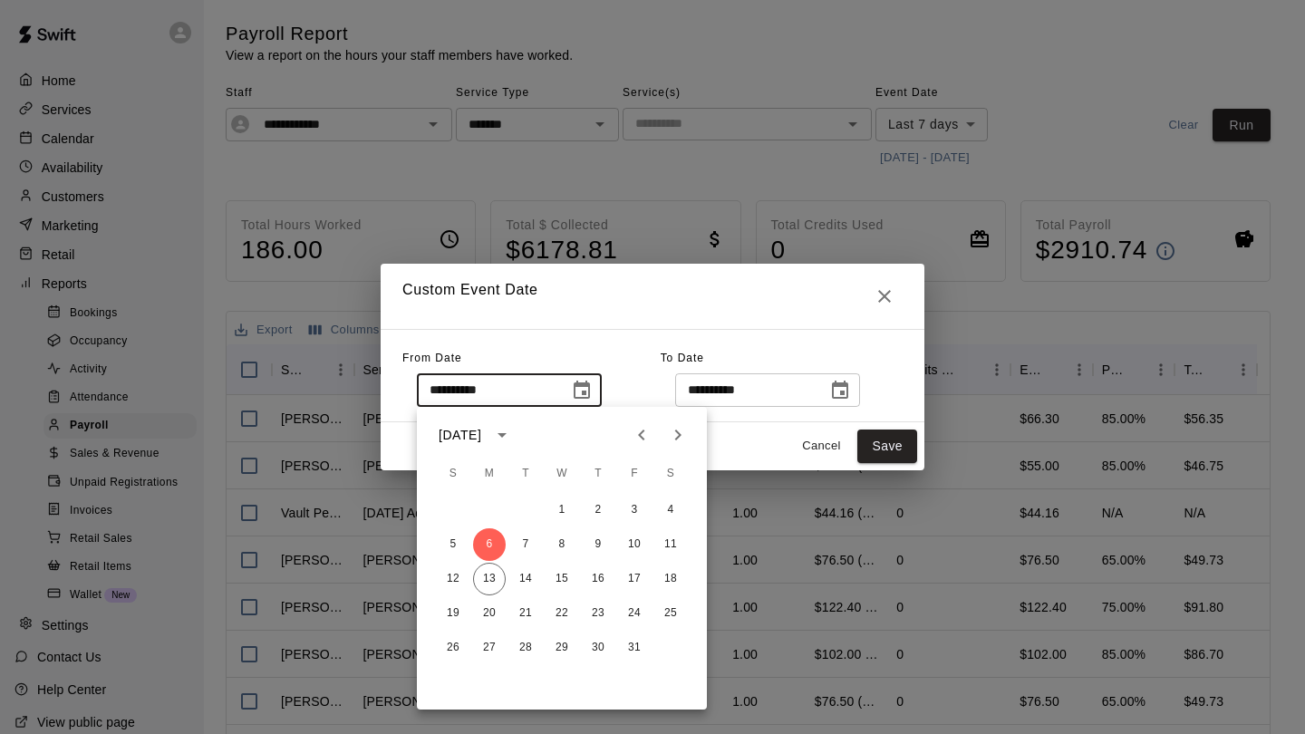
click at [645, 439] on icon "Previous month" at bounding box center [642, 435] width 22 height 22
click at [490, 645] on button "29" at bounding box center [489, 648] width 33 height 33
type input "**********"
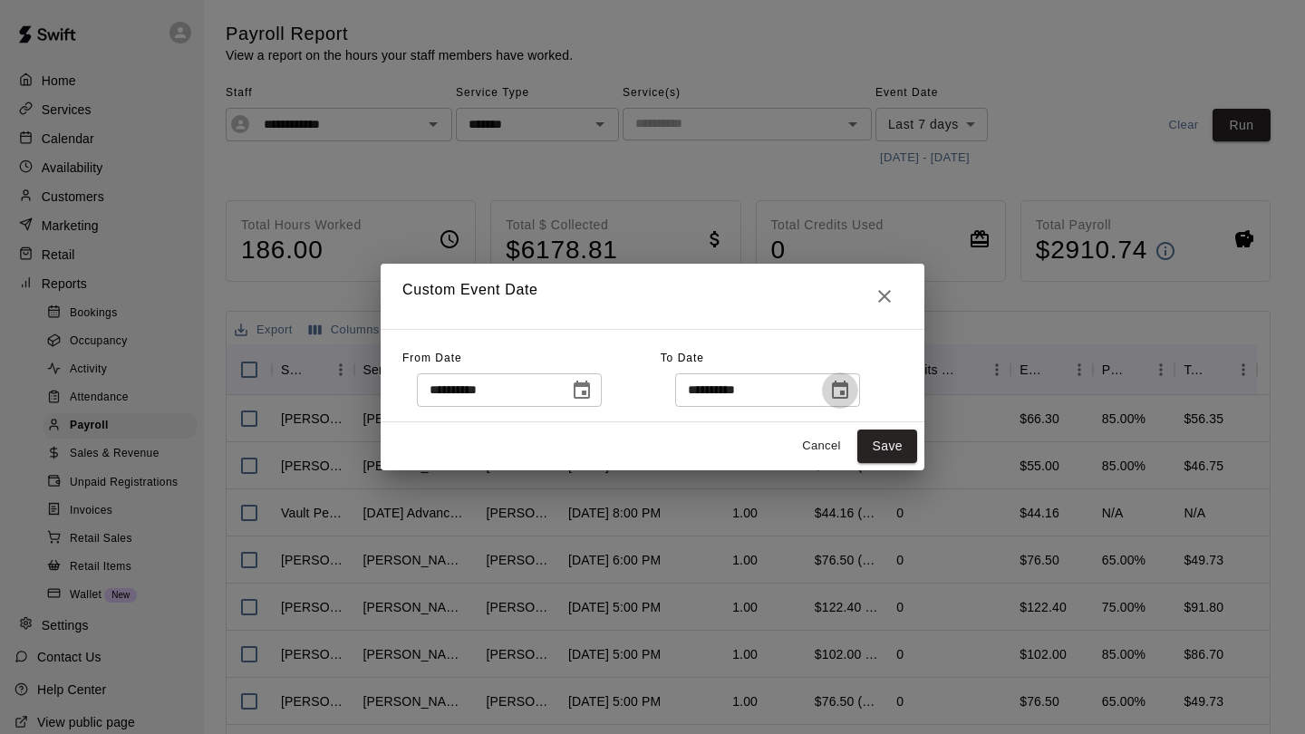
click at [851, 395] on icon "Choose date, selected date is Oct 13, 2025" at bounding box center [840, 391] width 22 height 22
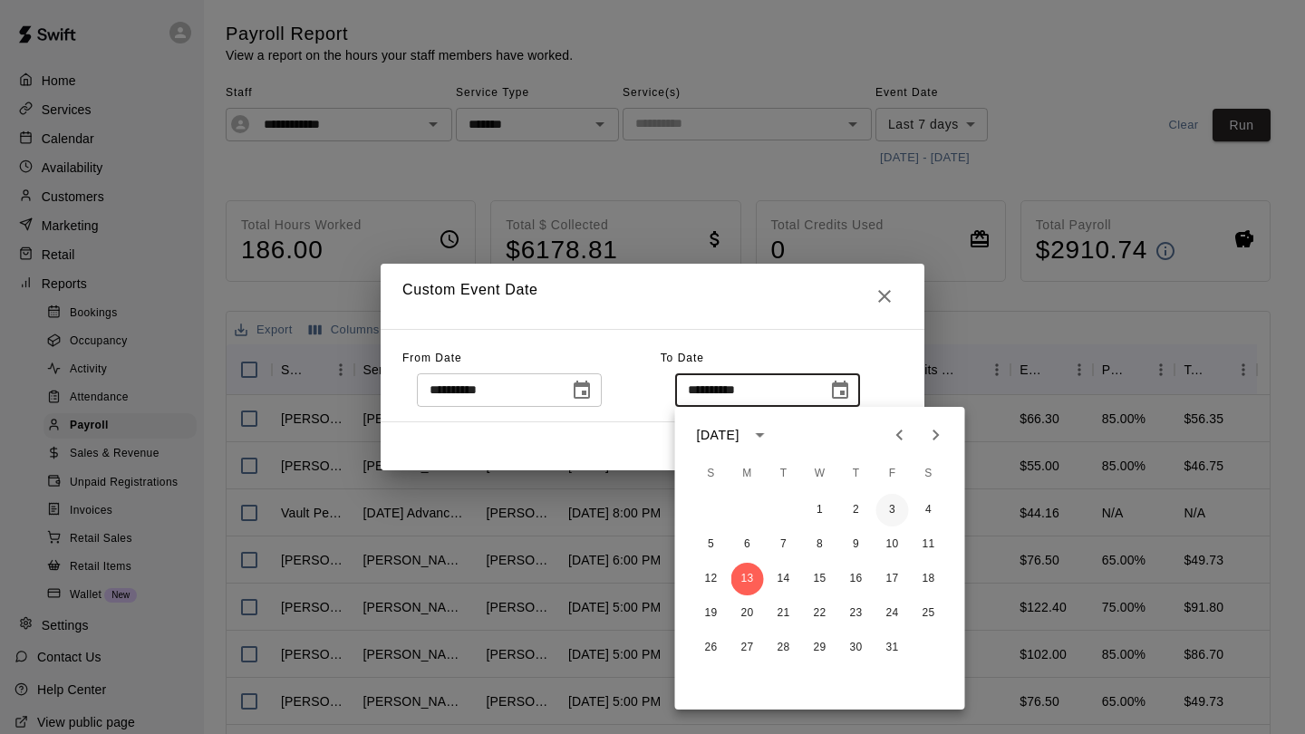
click at [886, 514] on button "3" at bounding box center [892, 510] width 33 height 33
type input "**********"
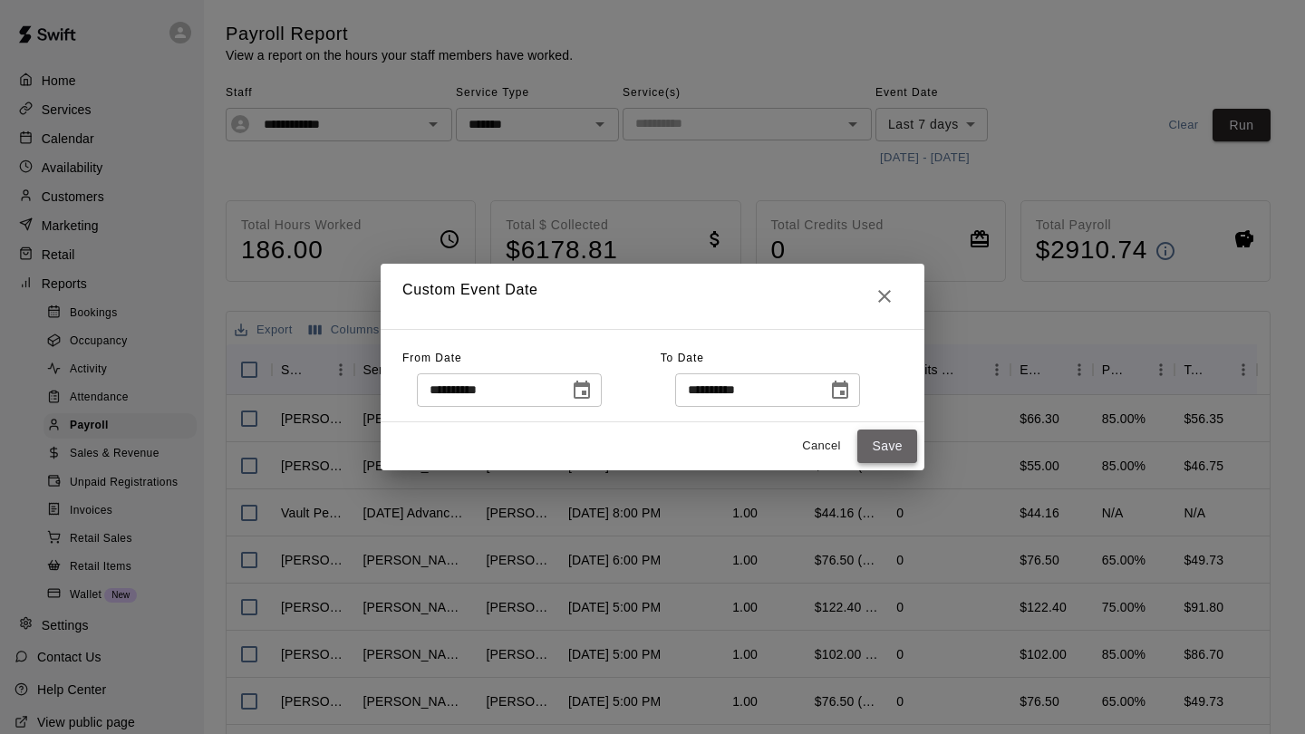
click at [885, 449] on button "Save" at bounding box center [887, 447] width 60 height 34
type input "******"
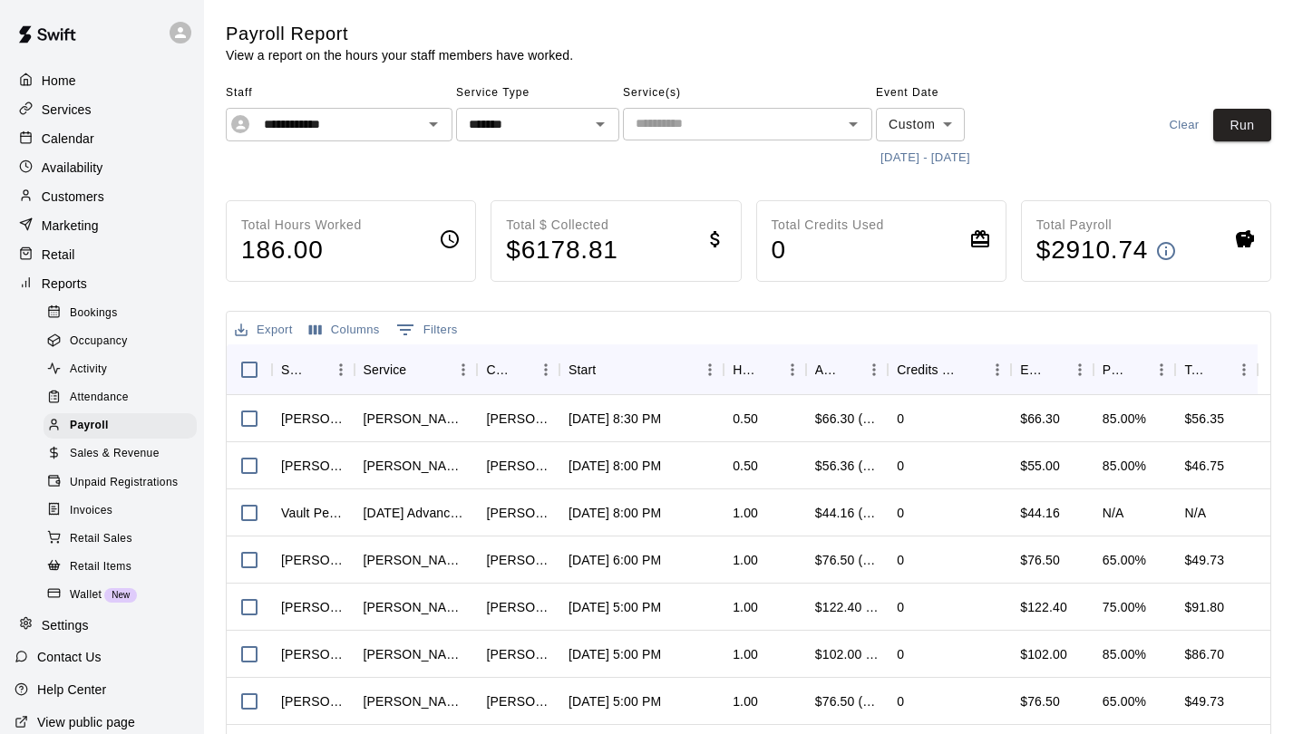
click at [916, 149] on button "9/29/2025 - 10/3/2025" at bounding box center [925, 158] width 99 height 28
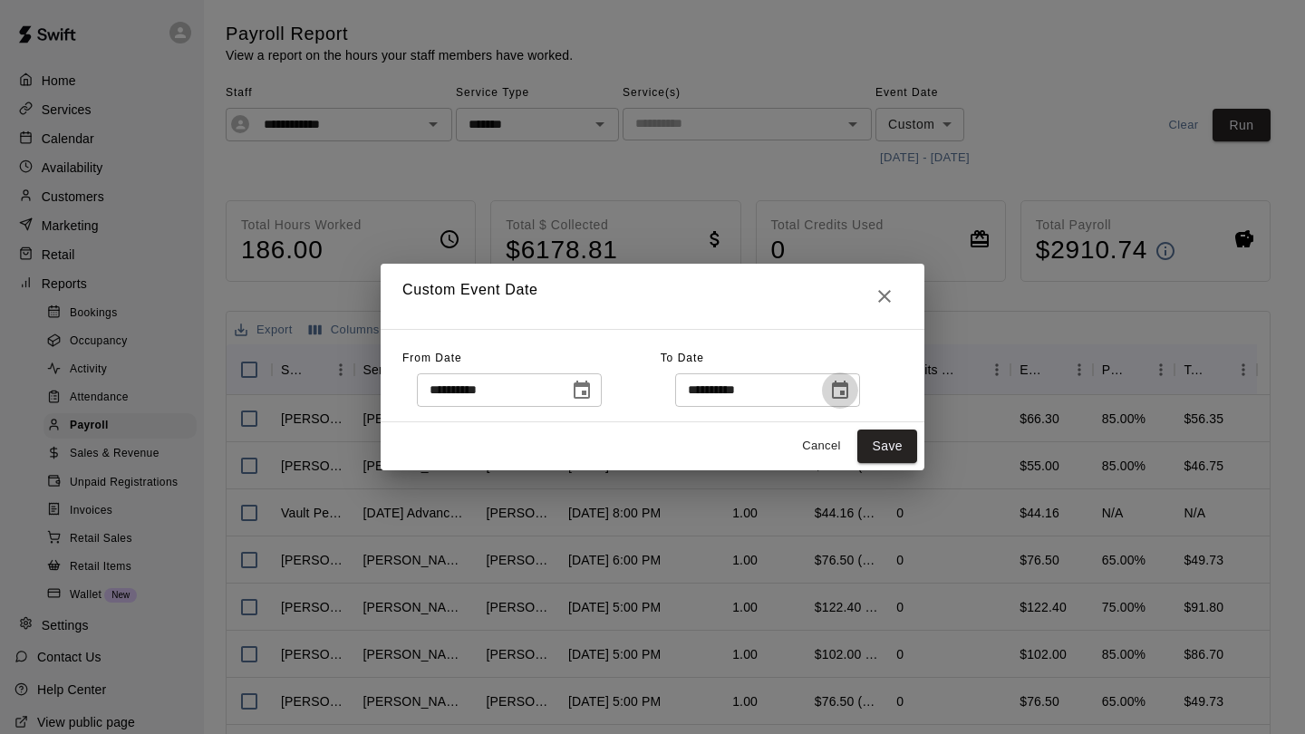
click at [851, 388] on icon "Choose date, selected date is Oct 3, 2025" at bounding box center [840, 391] width 22 height 22
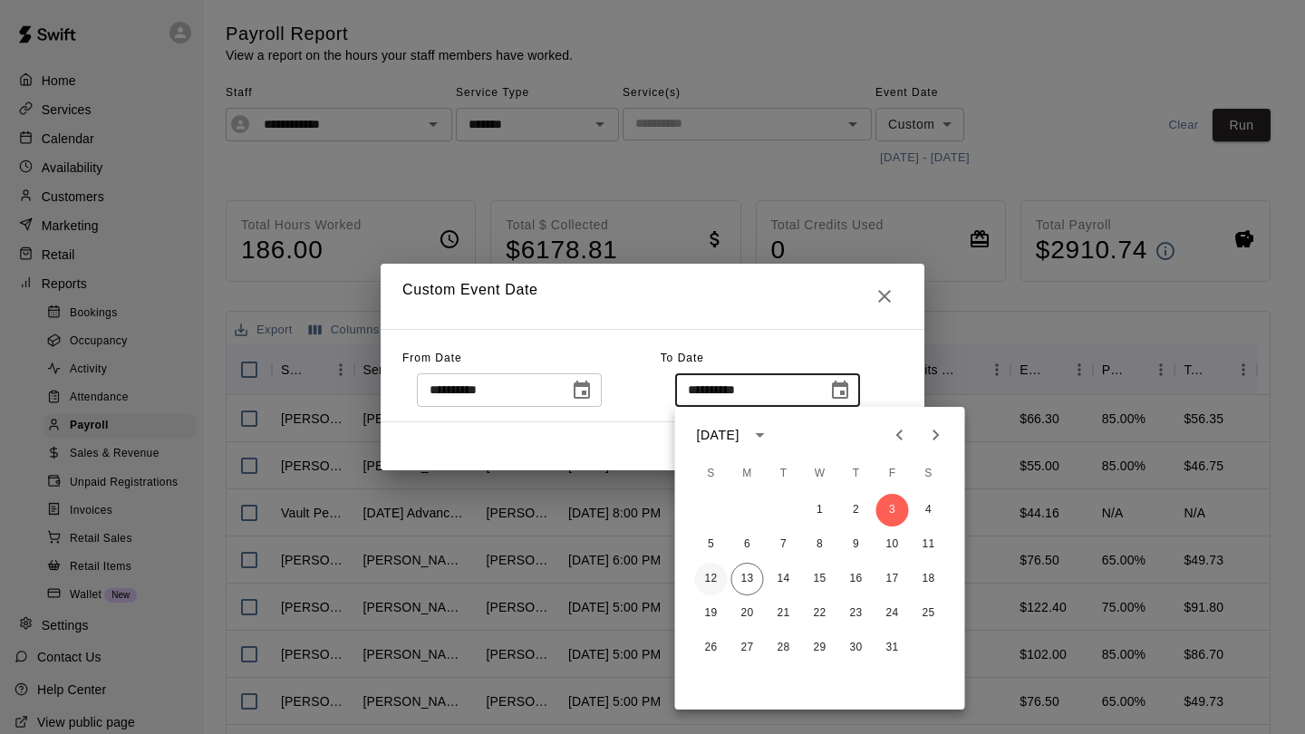
click at [708, 573] on button "12" at bounding box center [711, 579] width 33 height 33
type input "**********"
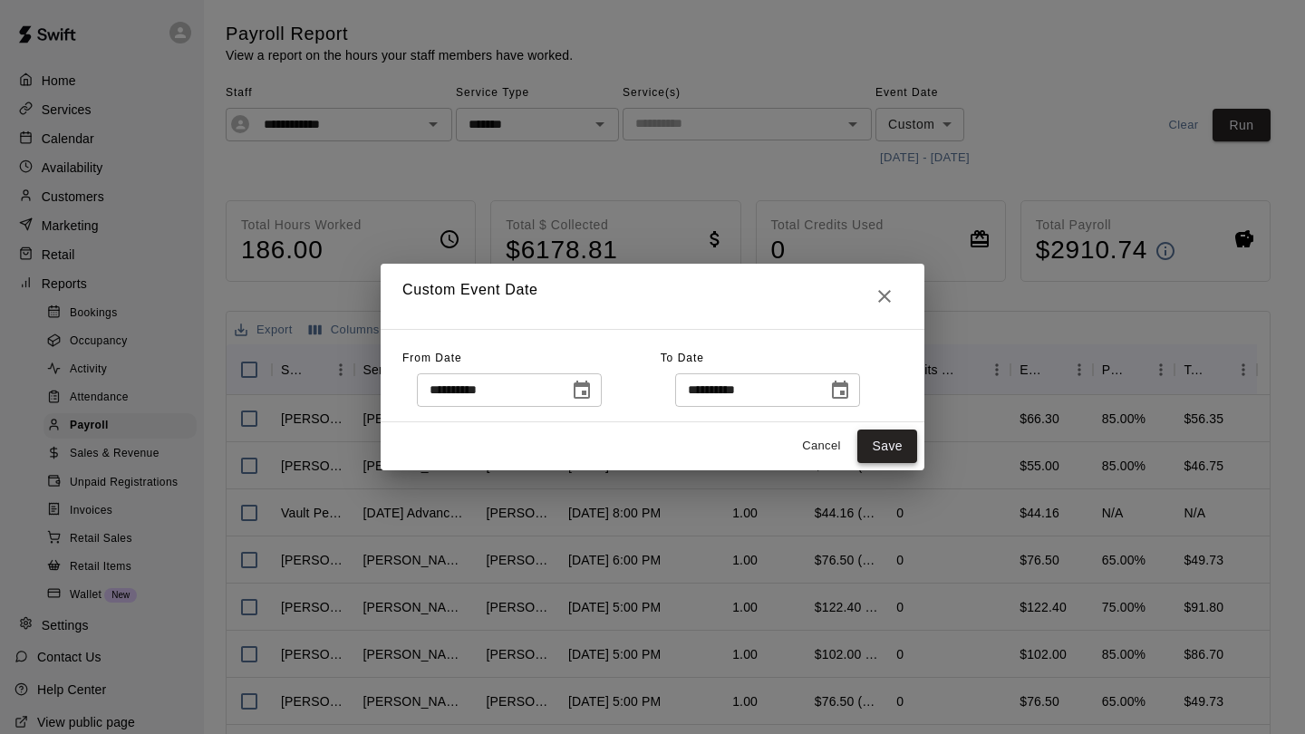
click at [885, 444] on button "Save" at bounding box center [887, 447] width 60 height 34
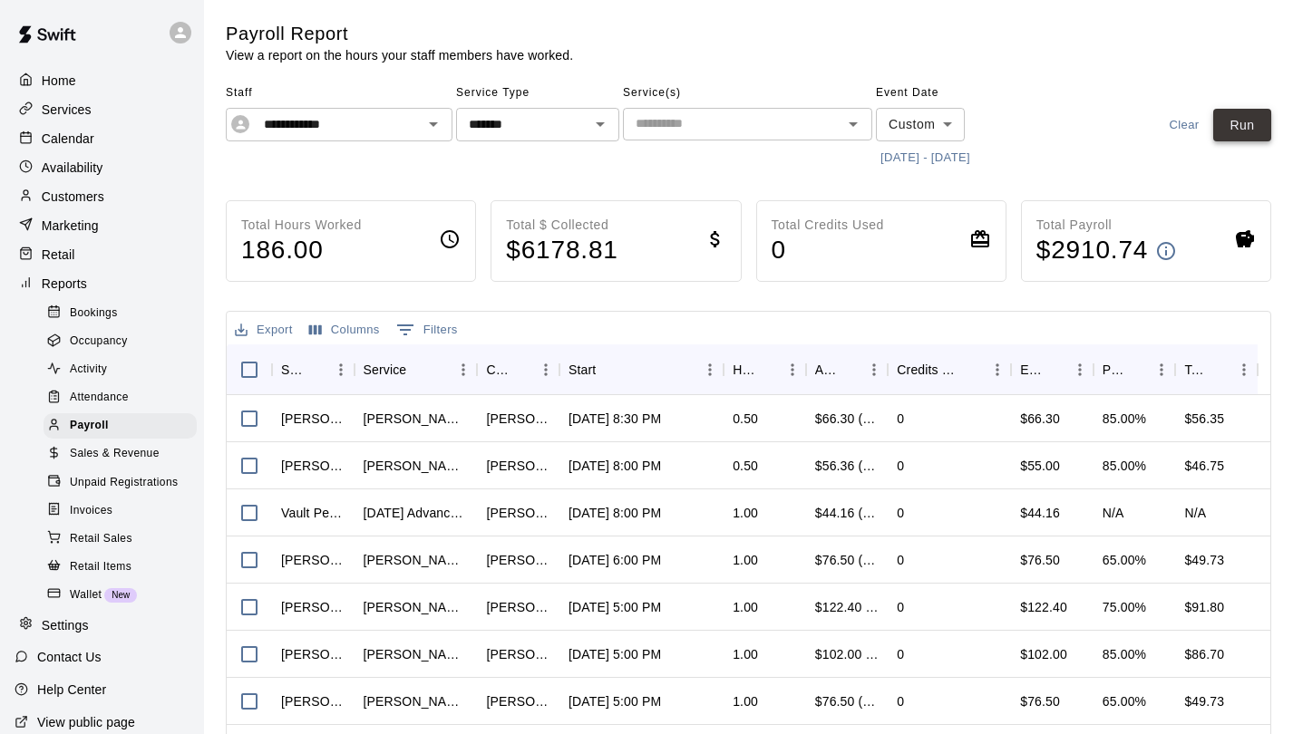
click at [1223, 120] on button "Run" at bounding box center [1242, 126] width 58 height 34
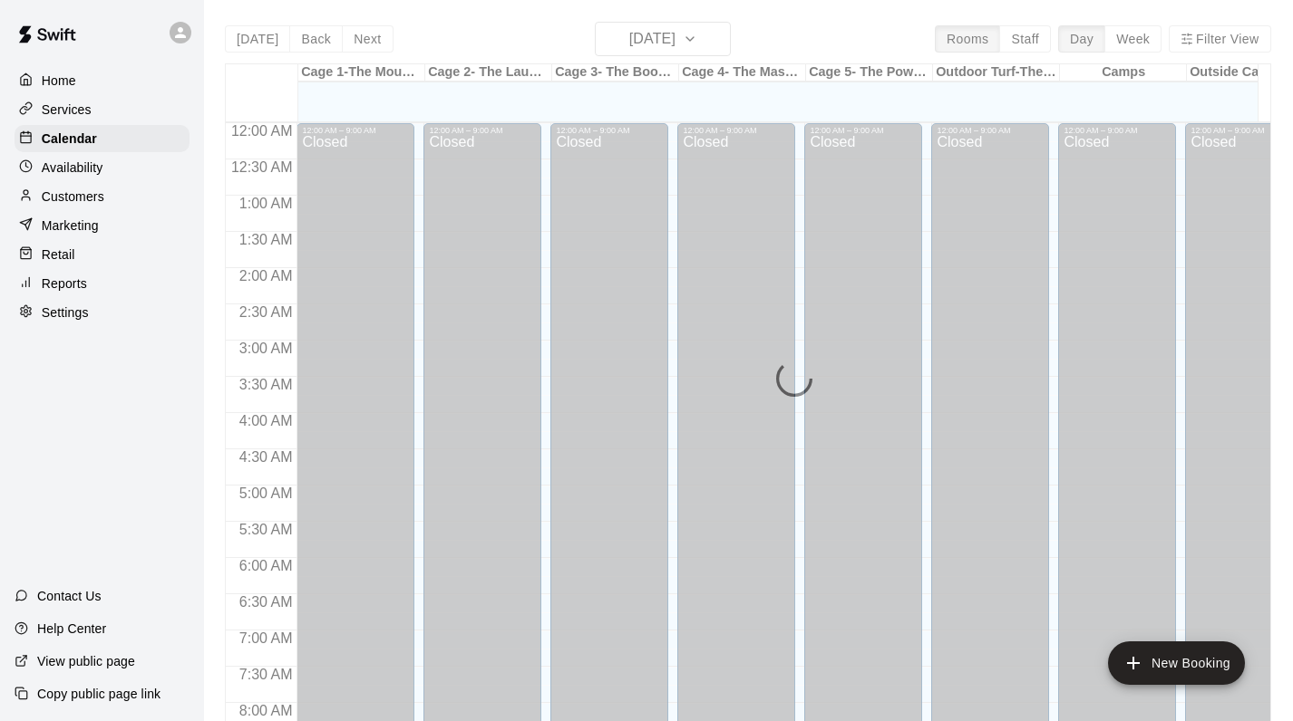
scroll to position [1001, 0]
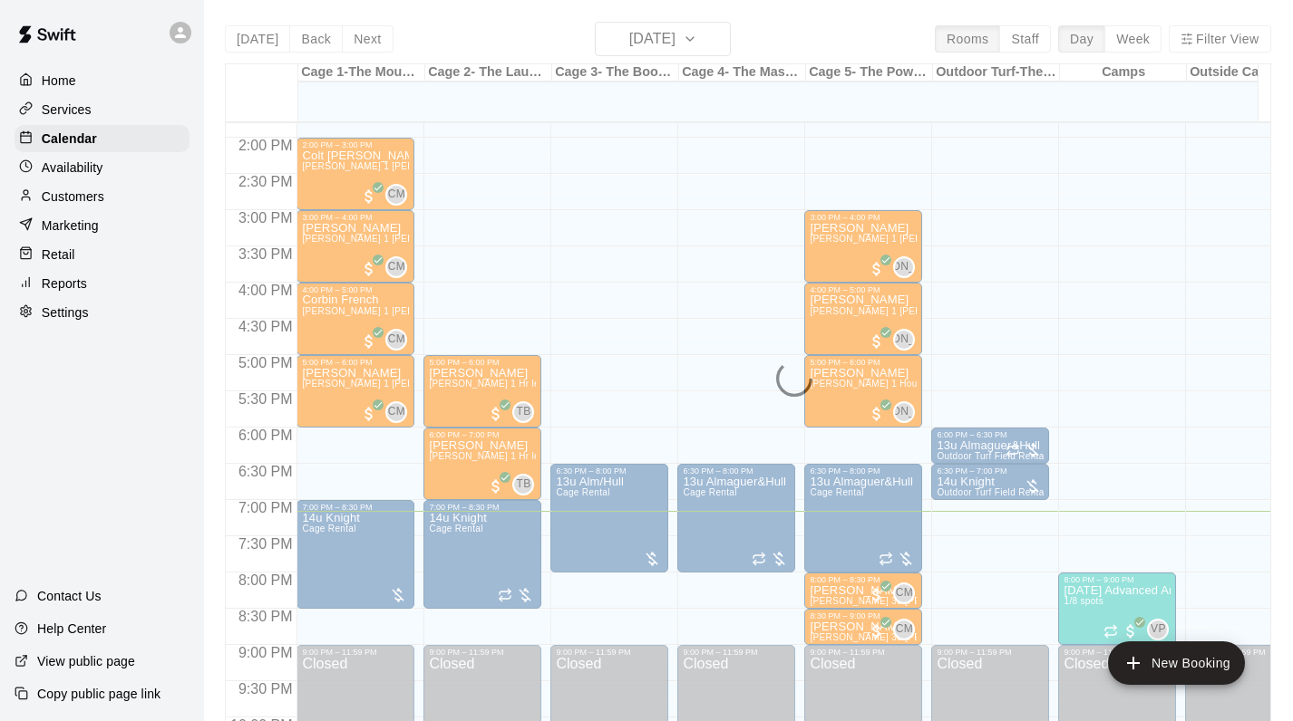
click at [646, 39] on div "[DATE] Back [DATE][DATE] Rooms Staff Day Week Filter View Cage 1-The Mound Lab …" at bounding box center [748, 382] width 1046 height 721
click at [75, 131] on p "Calendar" at bounding box center [69, 139] width 55 height 18
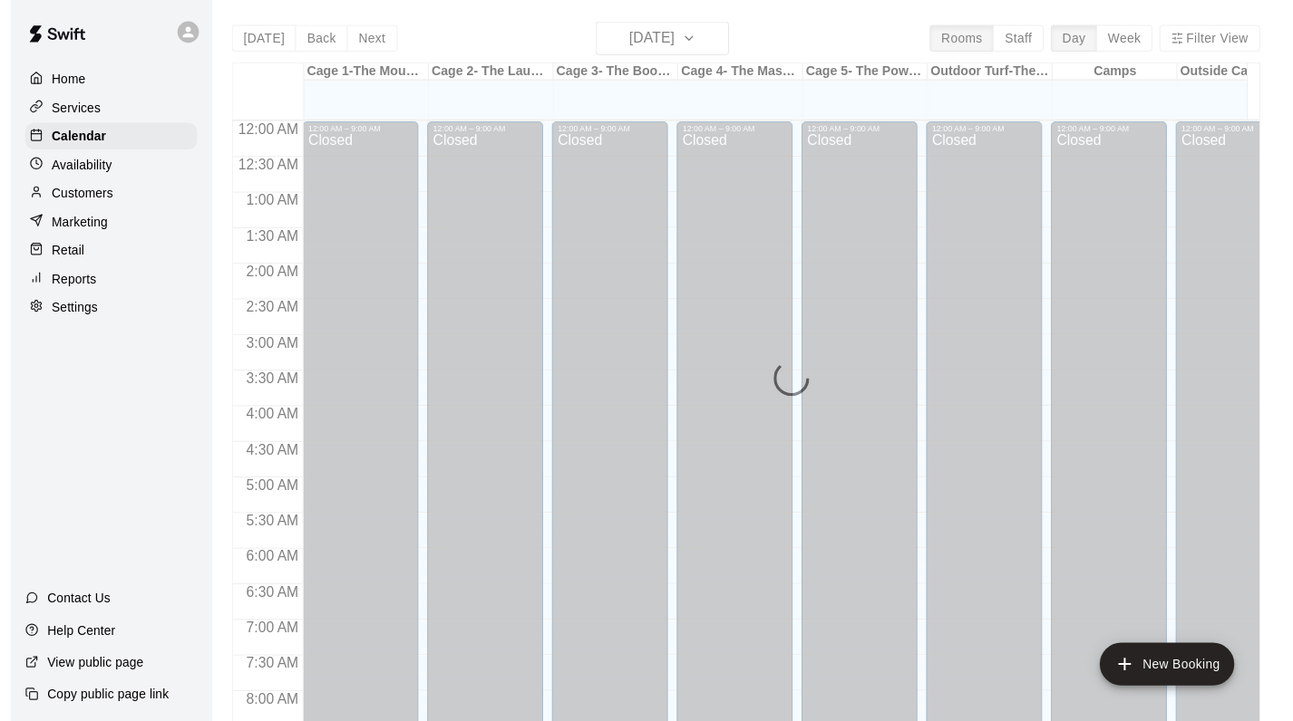
scroll to position [1052, 0]
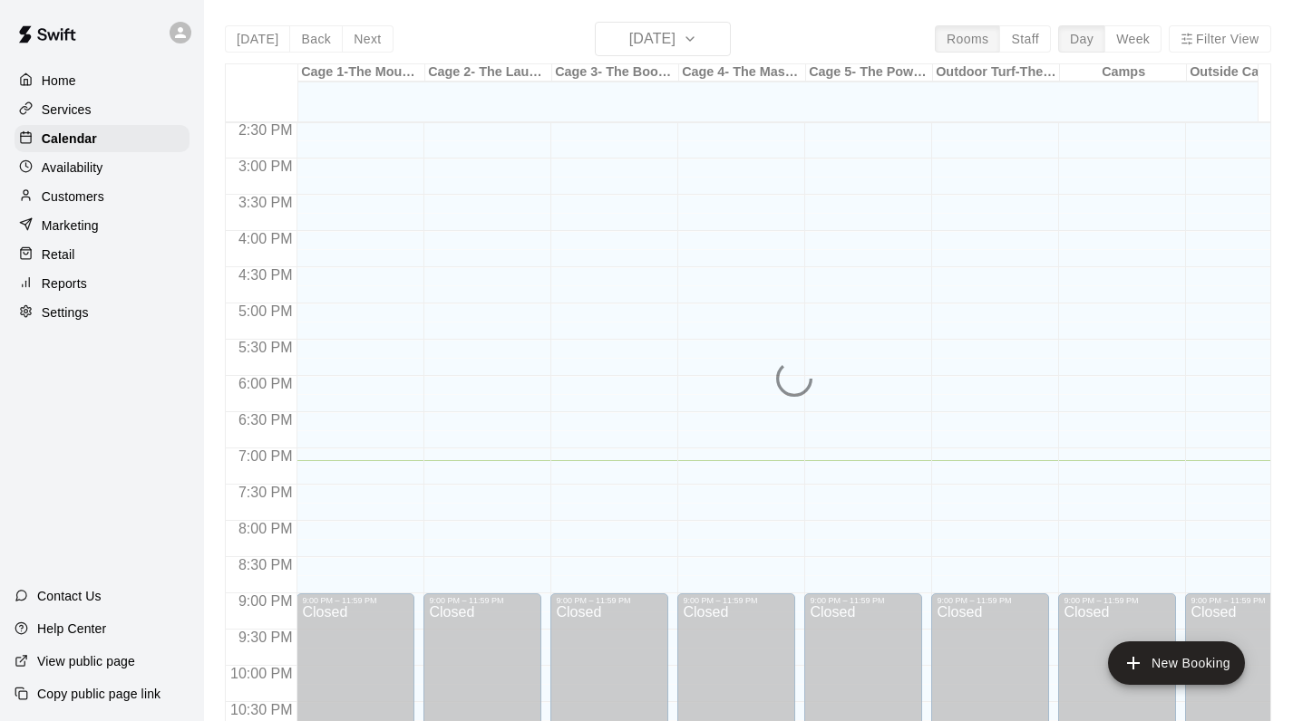
click at [687, 46] on div "Today Back Next Monday Oct 13 Rooms Staff Day Week Filter View Cage 1-The Mound…" at bounding box center [748, 382] width 1046 height 721
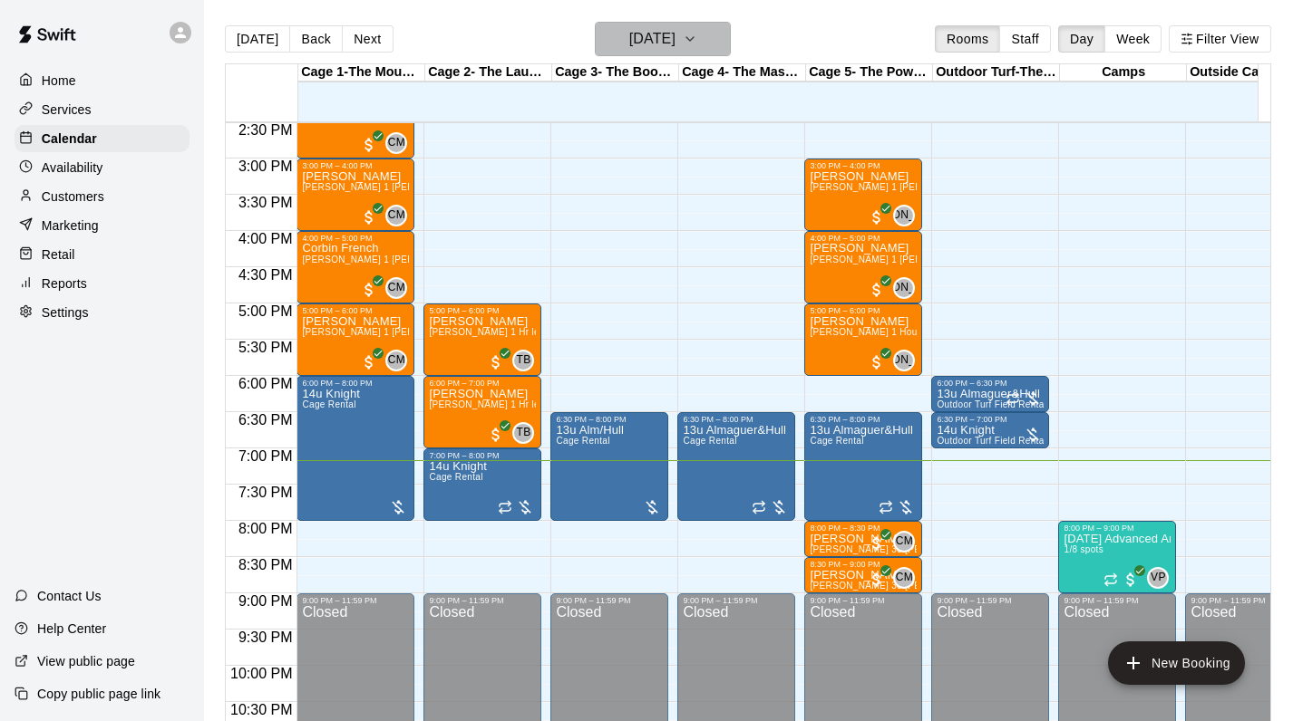
click at [675, 44] on h6 "[DATE]" at bounding box center [652, 38] width 46 height 25
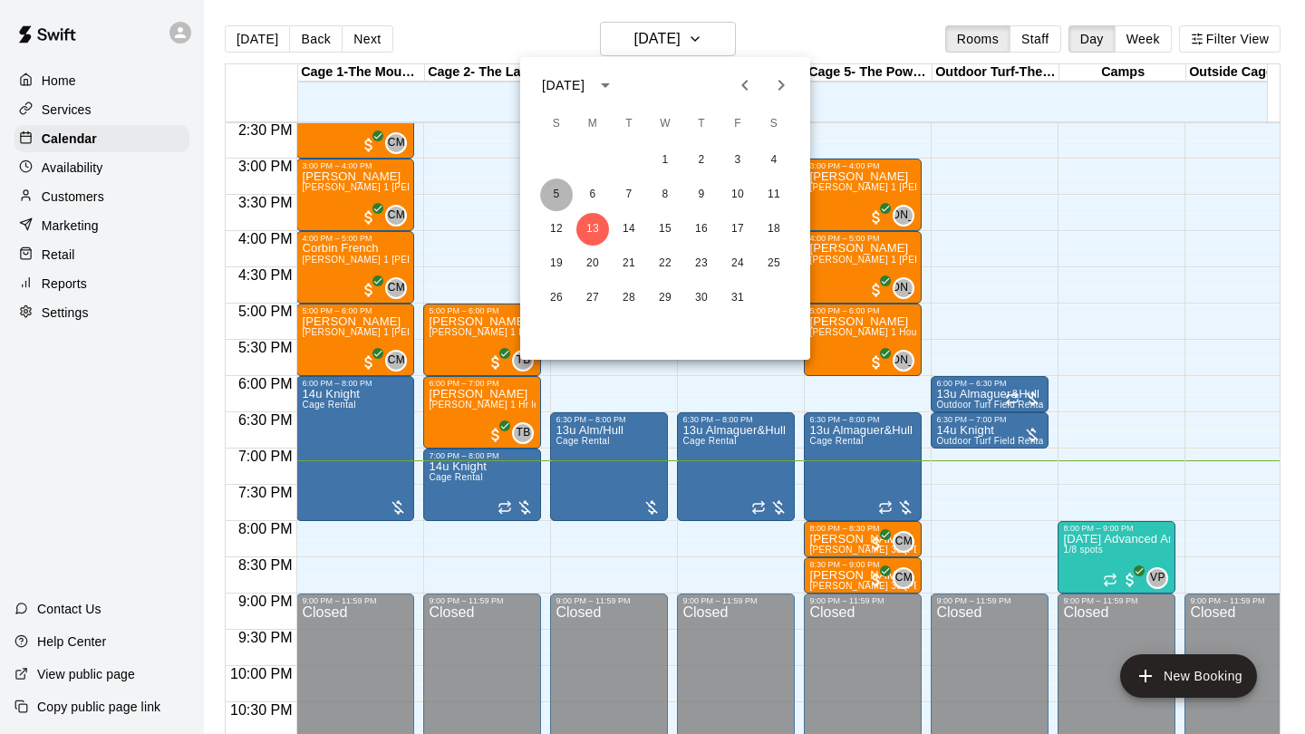
click at [560, 189] on button "5" at bounding box center [556, 195] width 33 height 33
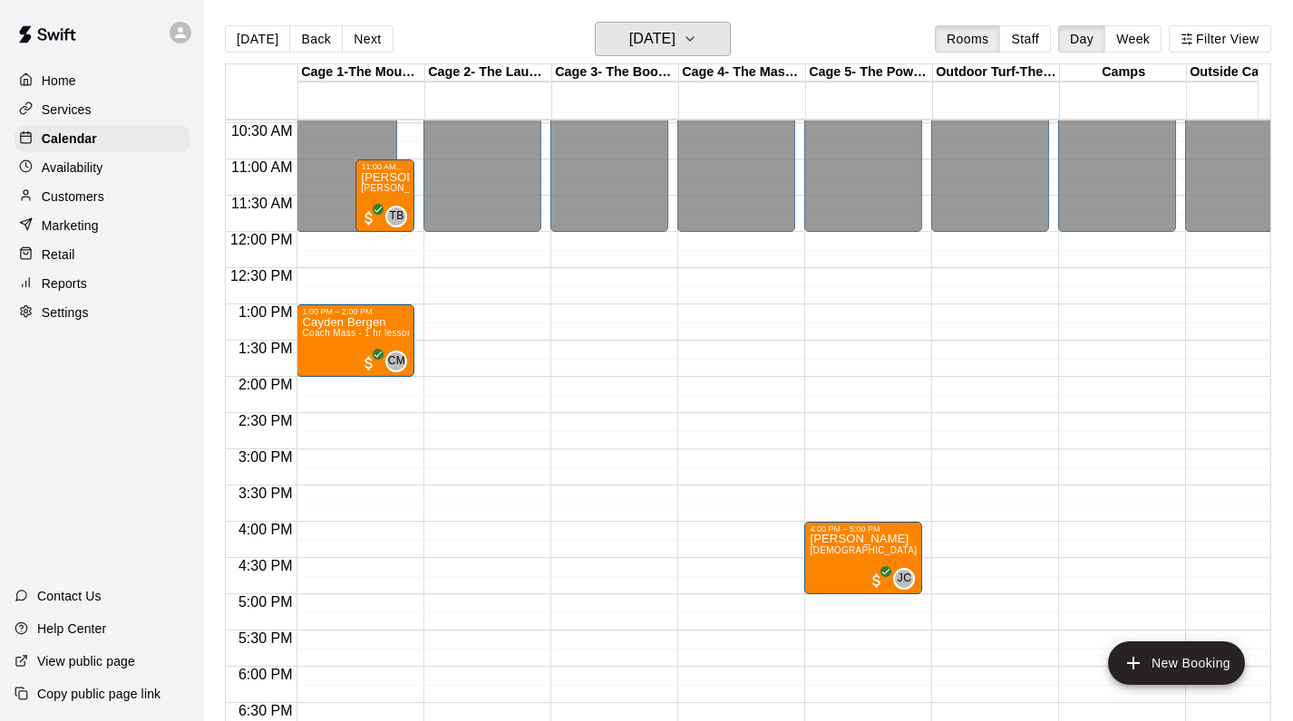
scroll to position [754, 0]
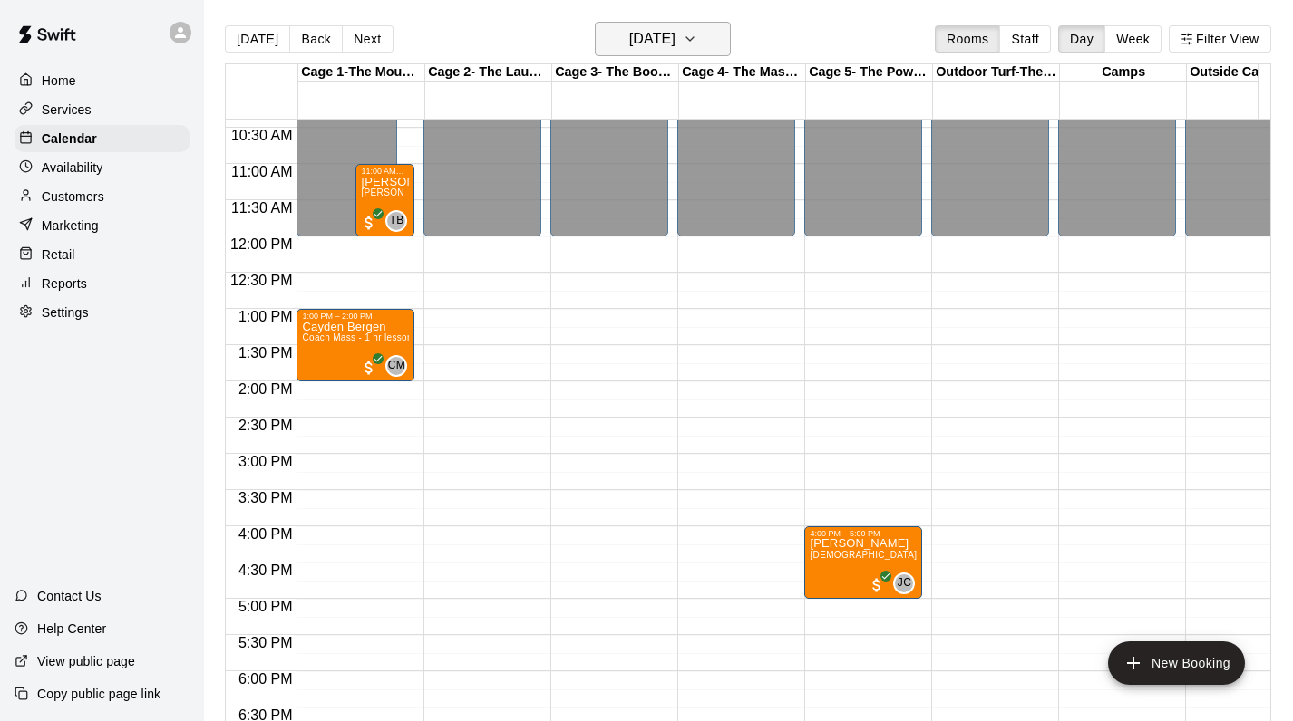
click at [675, 38] on h6 "Sunday Oct 05" at bounding box center [652, 38] width 46 height 25
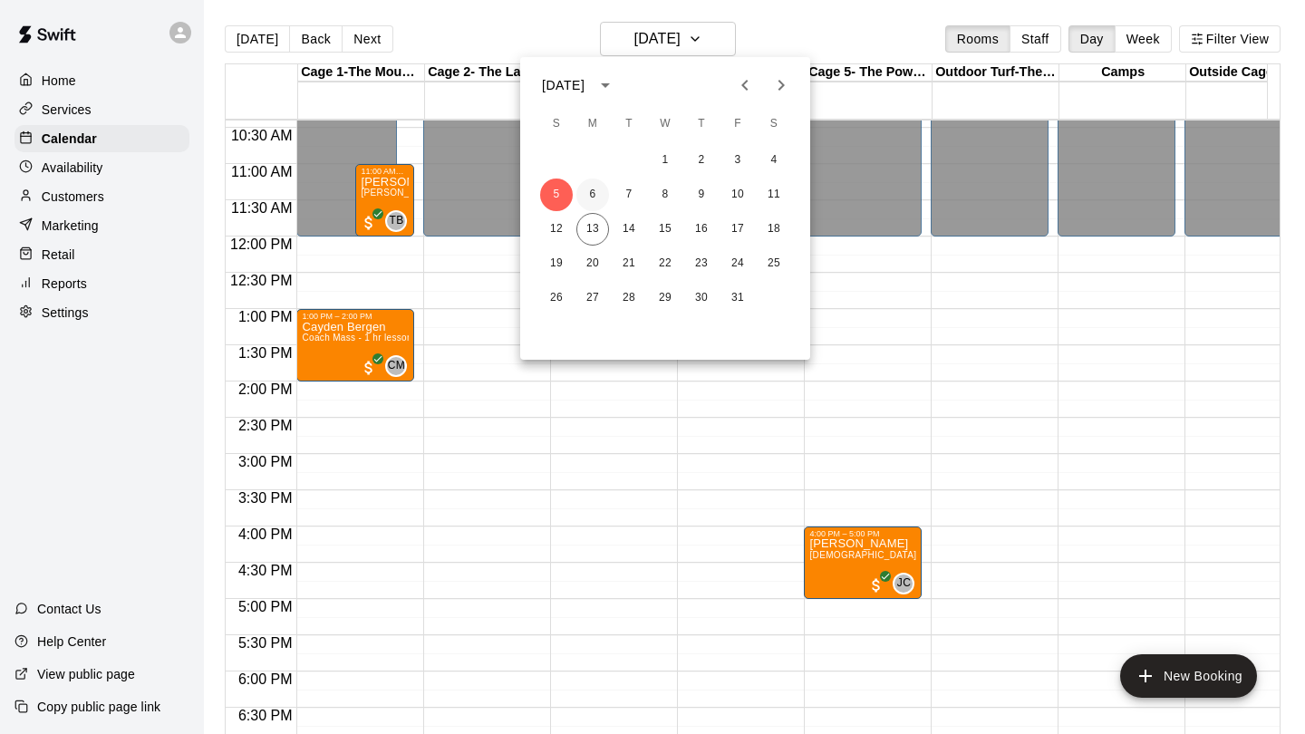
click at [596, 194] on button "6" at bounding box center [592, 195] width 33 height 33
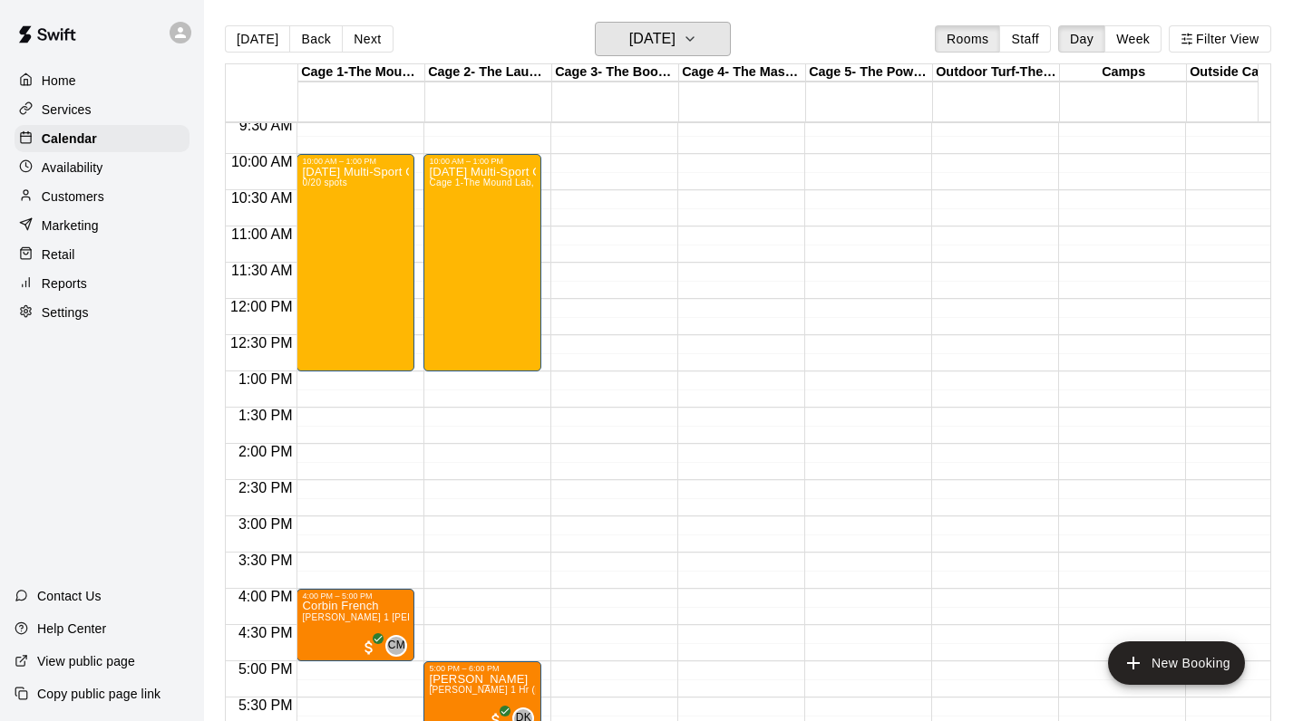
scroll to position [692, 0]
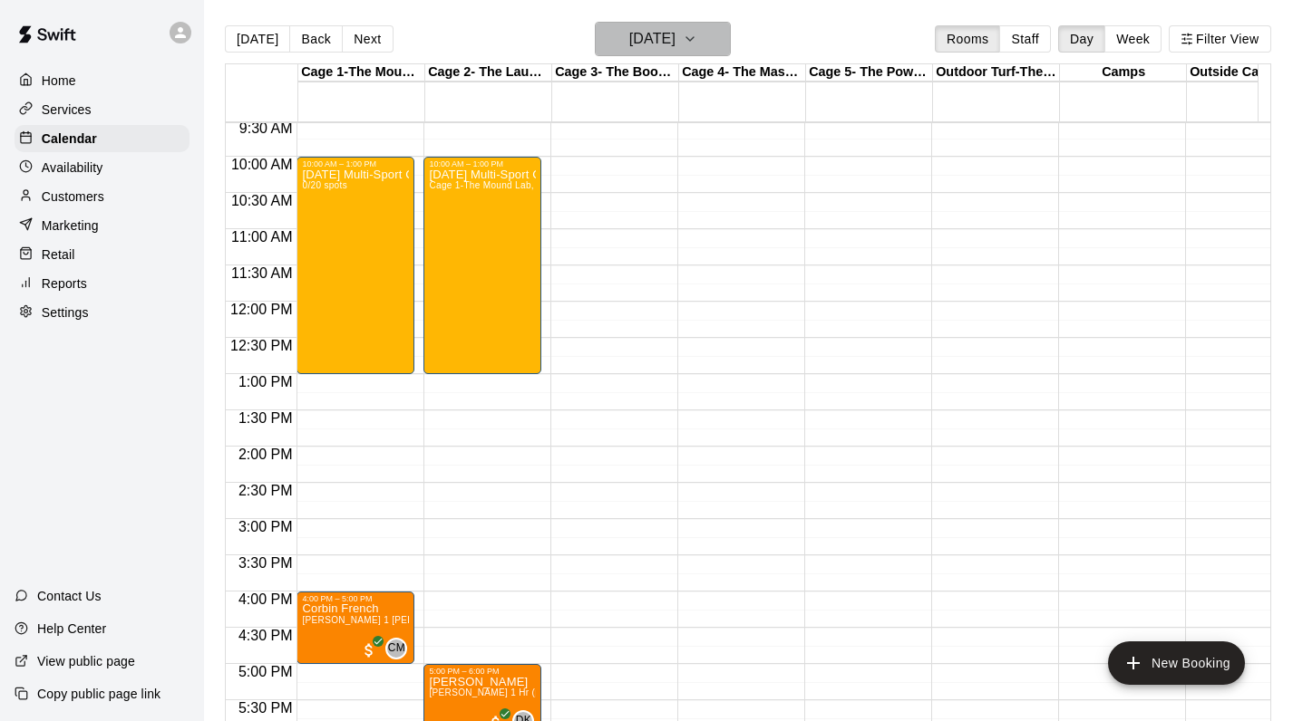
click at [731, 53] on button "Monday Oct 06" at bounding box center [663, 39] width 136 height 34
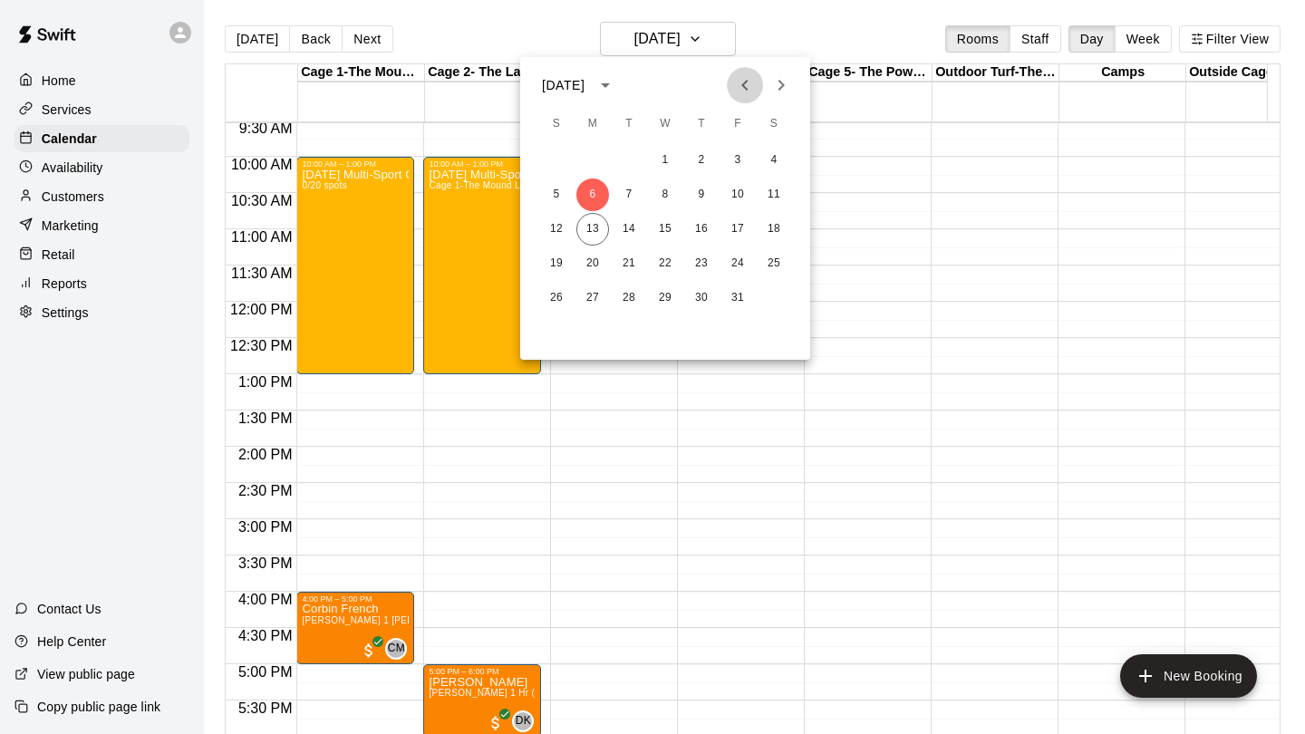
click at [742, 82] on icon "Previous month" at bounding box center [745, 85] width 22 height 22
click at [595, 305] on button "29" at bounding box center [592, 298] width 33 height 33
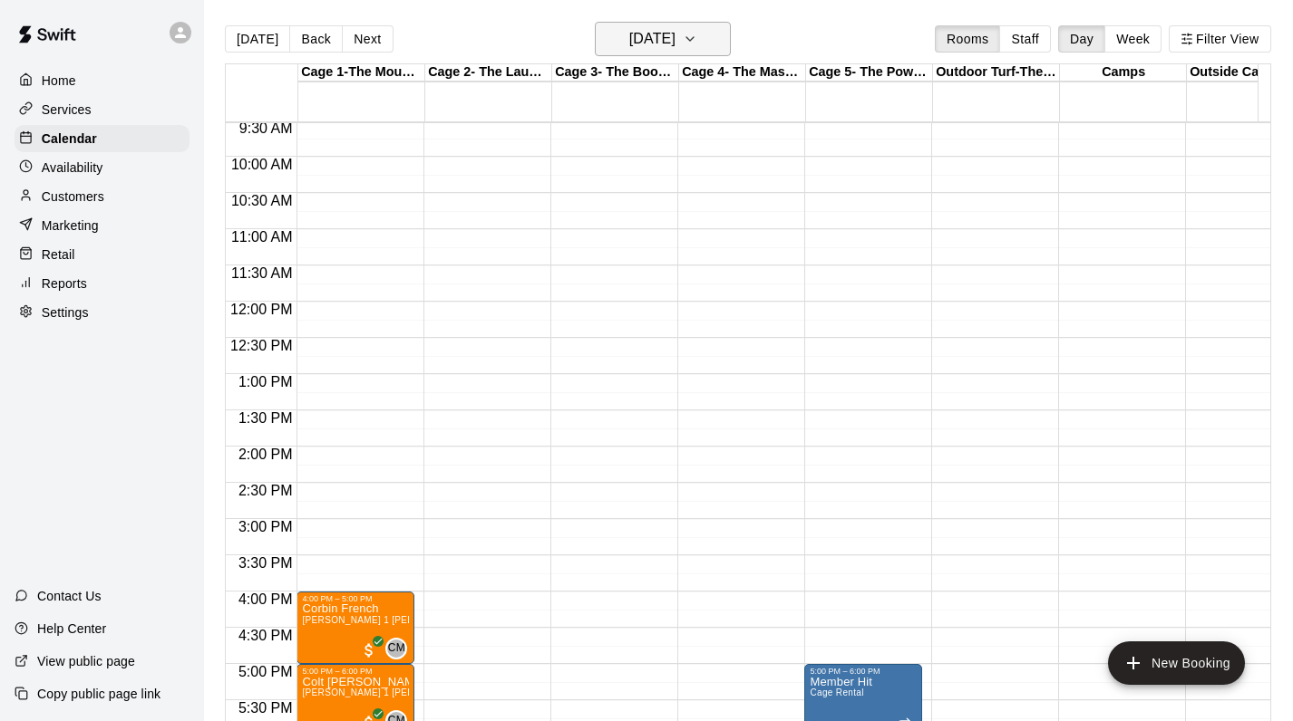
click at [675, 43] on h6 "Monday Sep 29" at bounding box center [652, 38] width 46 height 25
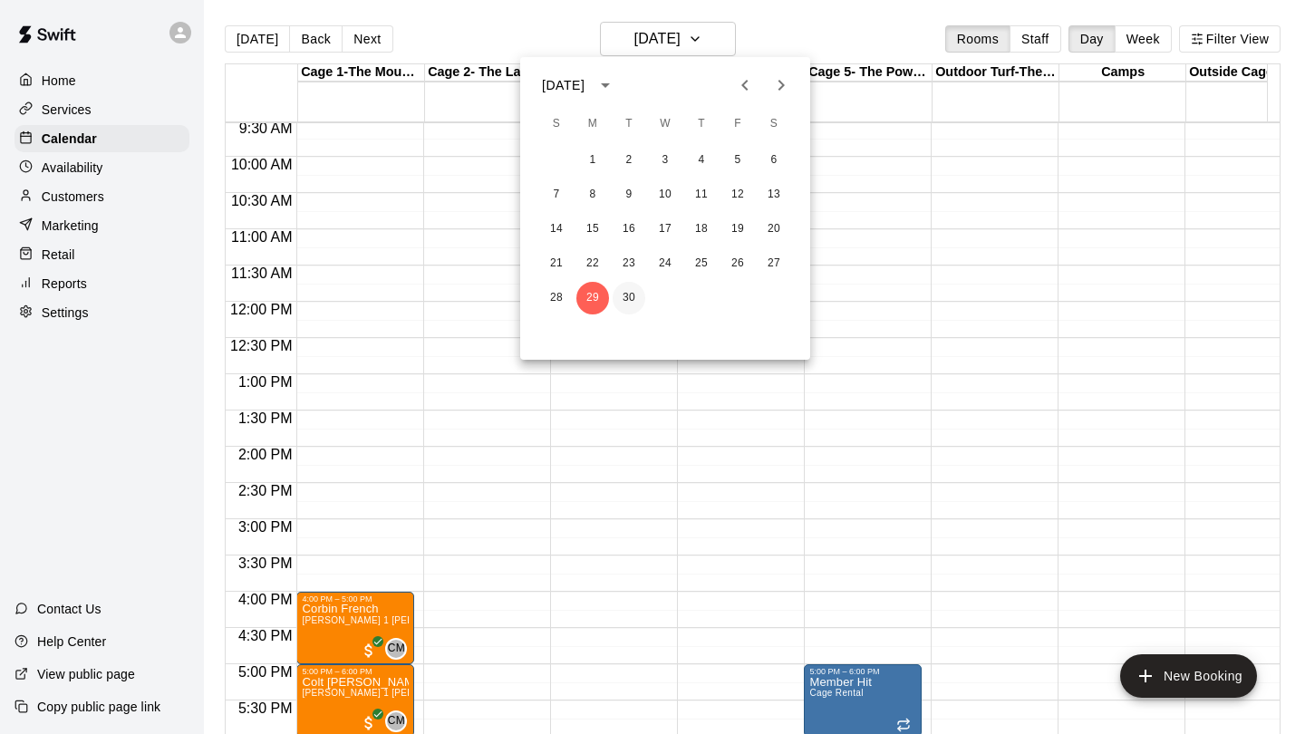
click at [631, 288] on button "30" at bounding box center [629, 298] width 33 height 33
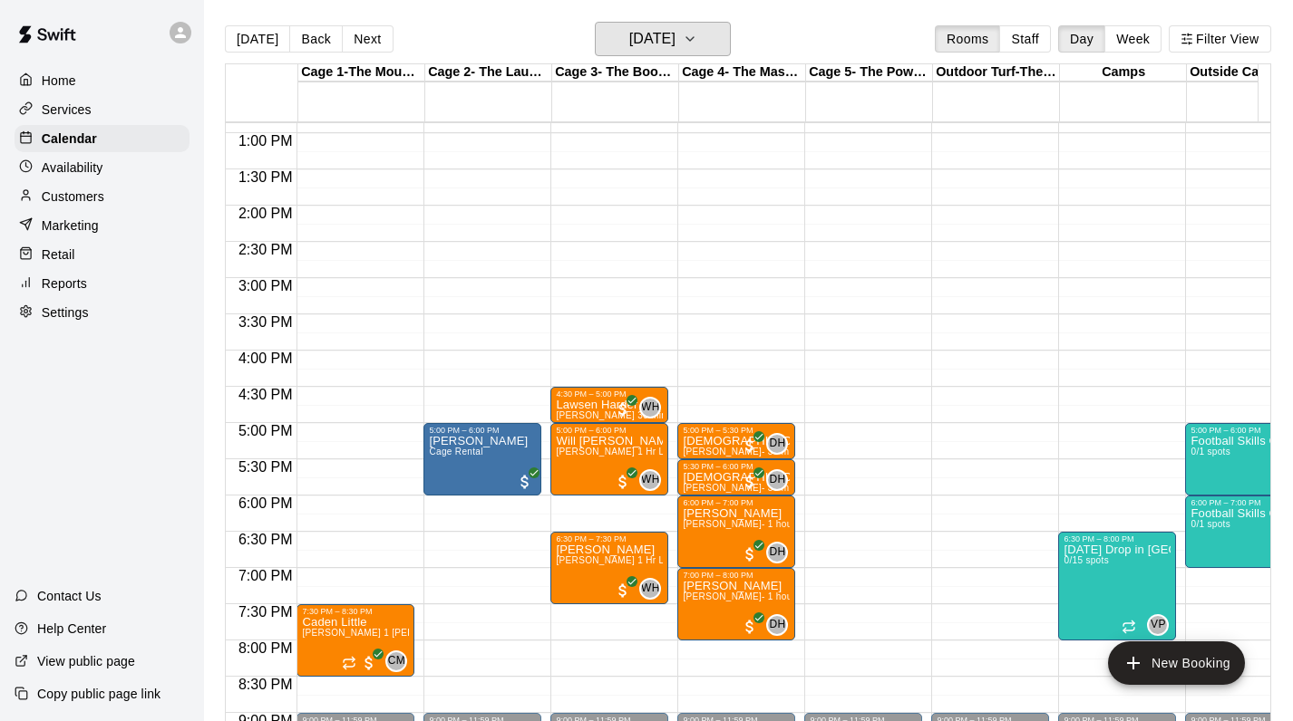
scroll to position [937, 0]
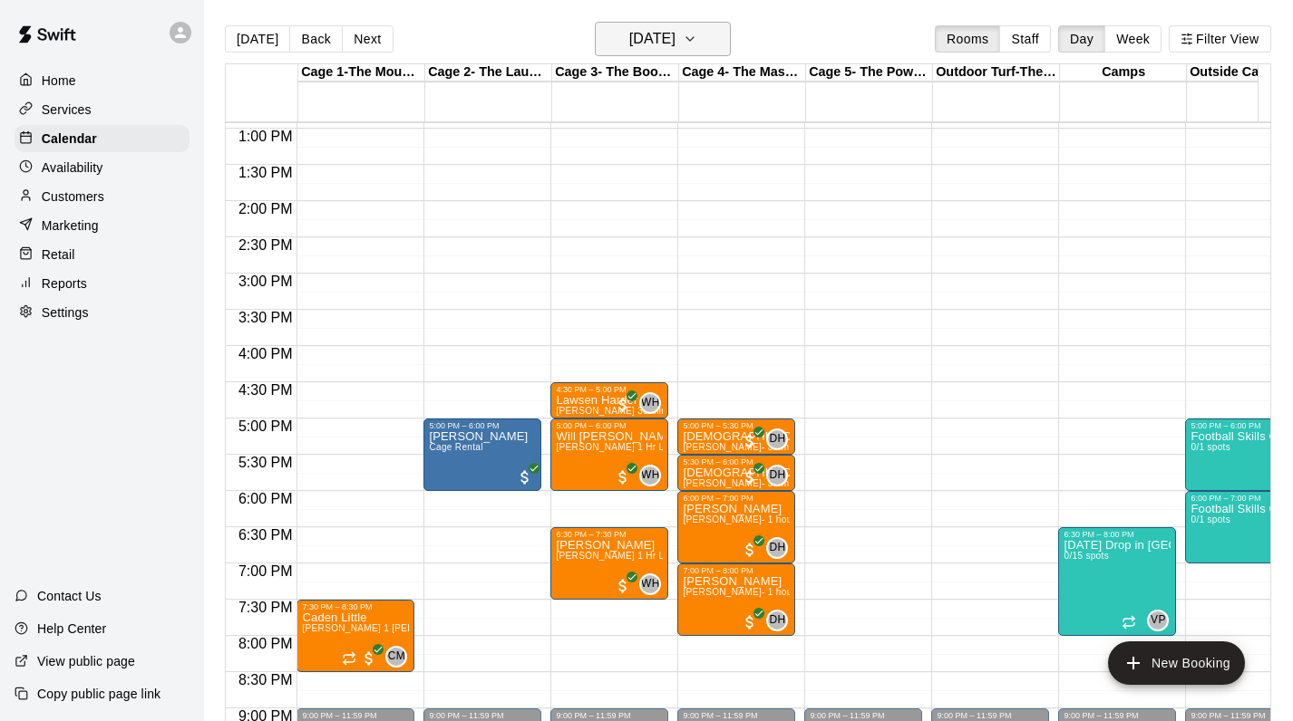
click at [675, 40] on h6 "Tuesday Sep 30" at bounding box center [652, 38] width 46 height 25
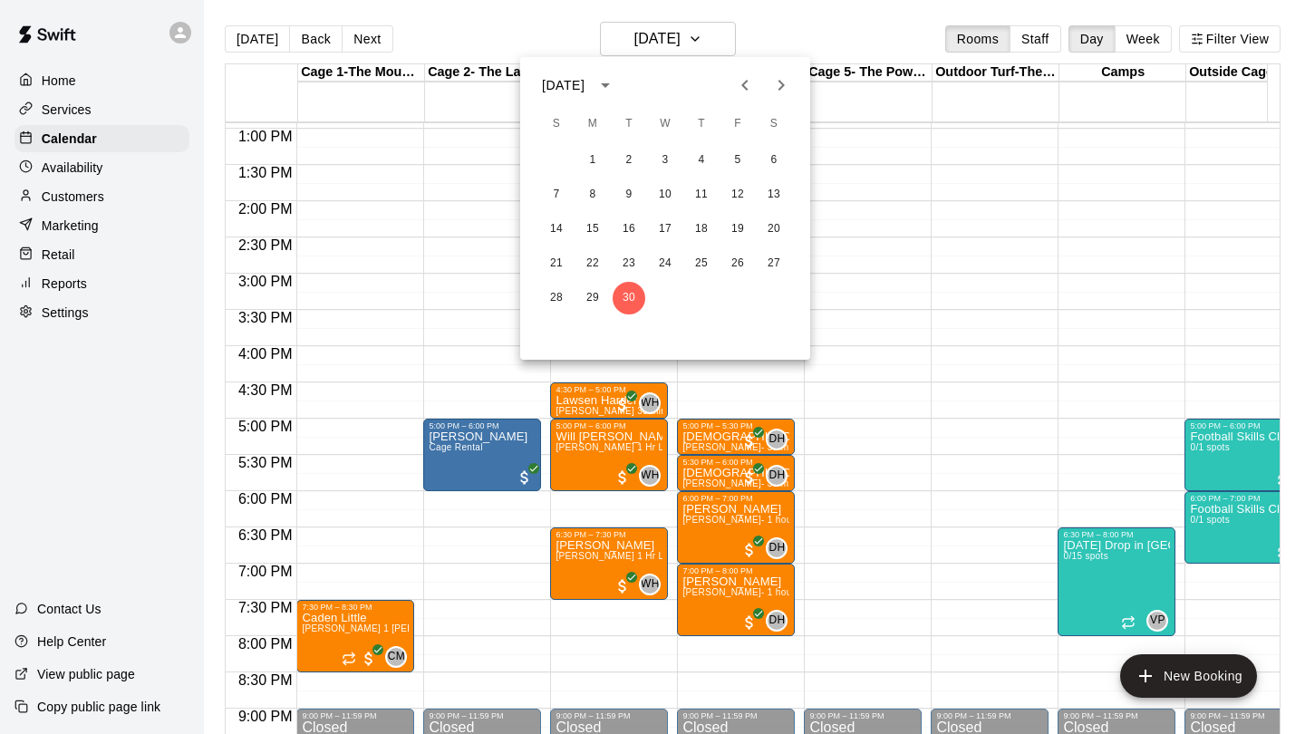
click at [784, 78] on icon "Next month" at bounding box center [781, 85] width 22 height 22
click at [661, 163] on button "1" at bounding box center [665, 160] width 33 height 33
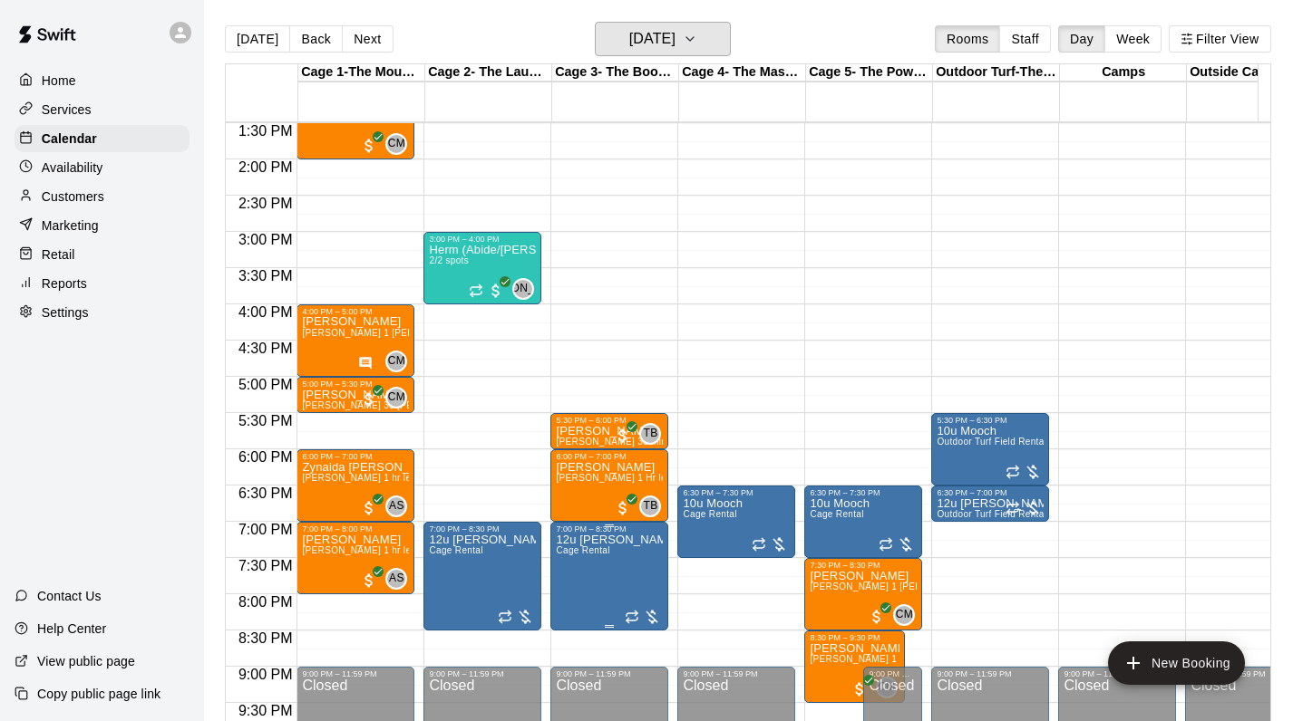
scroll to position [977, 0]
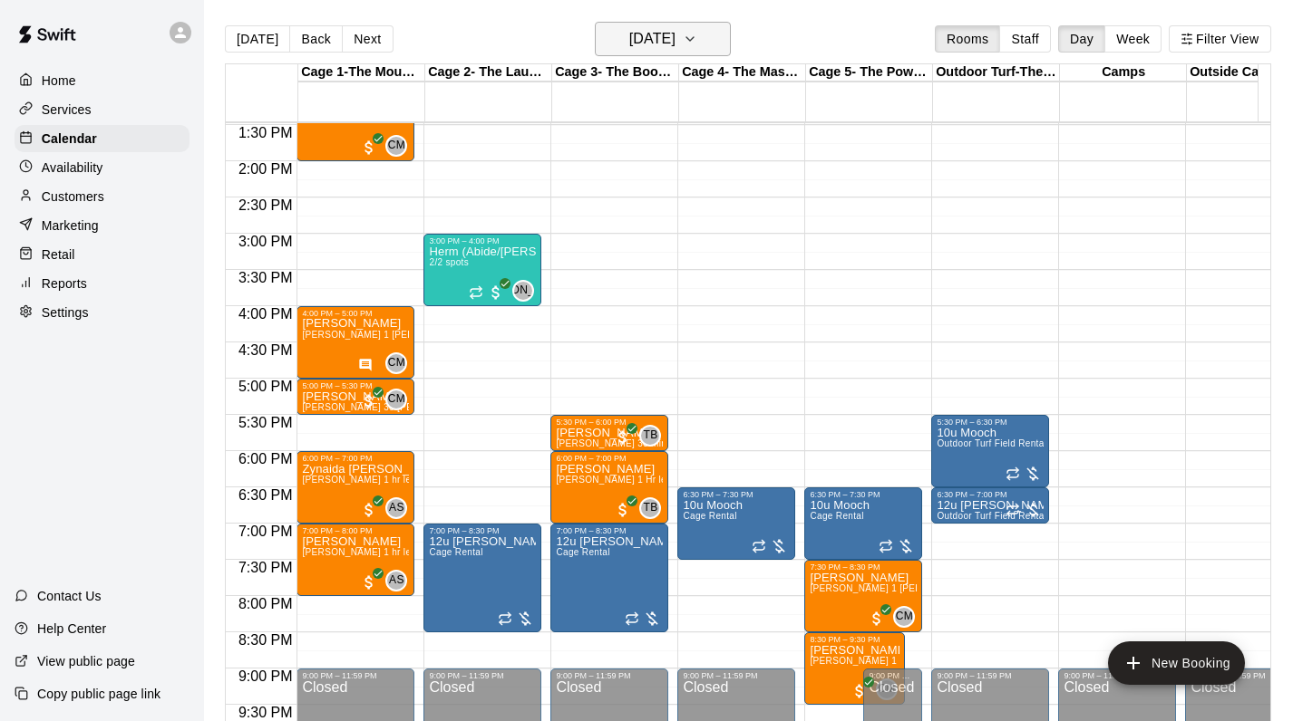
click at [651, 44] on h6 "Wednesday Oct 01" at bounding box center [652, 38] width 46 height 25
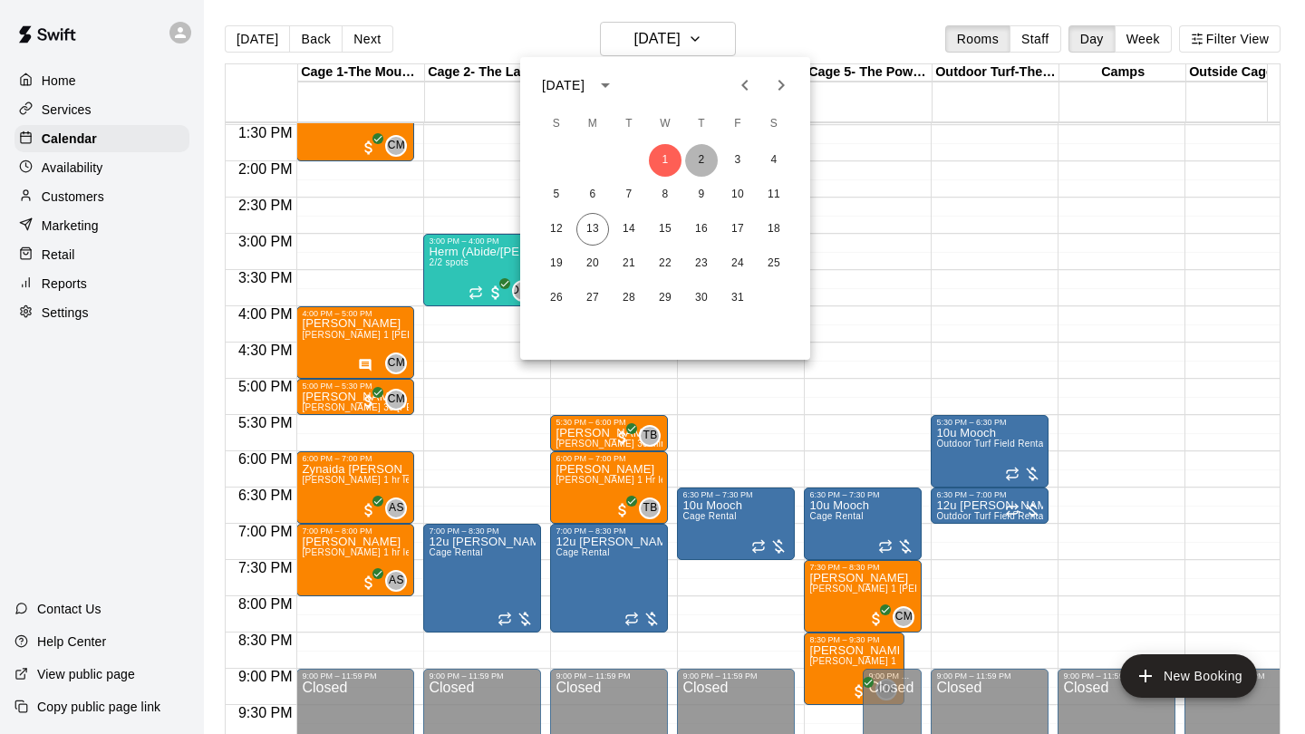
click at [702, 164] on button "2" at bounding box center [701, 160] width 33 height 33
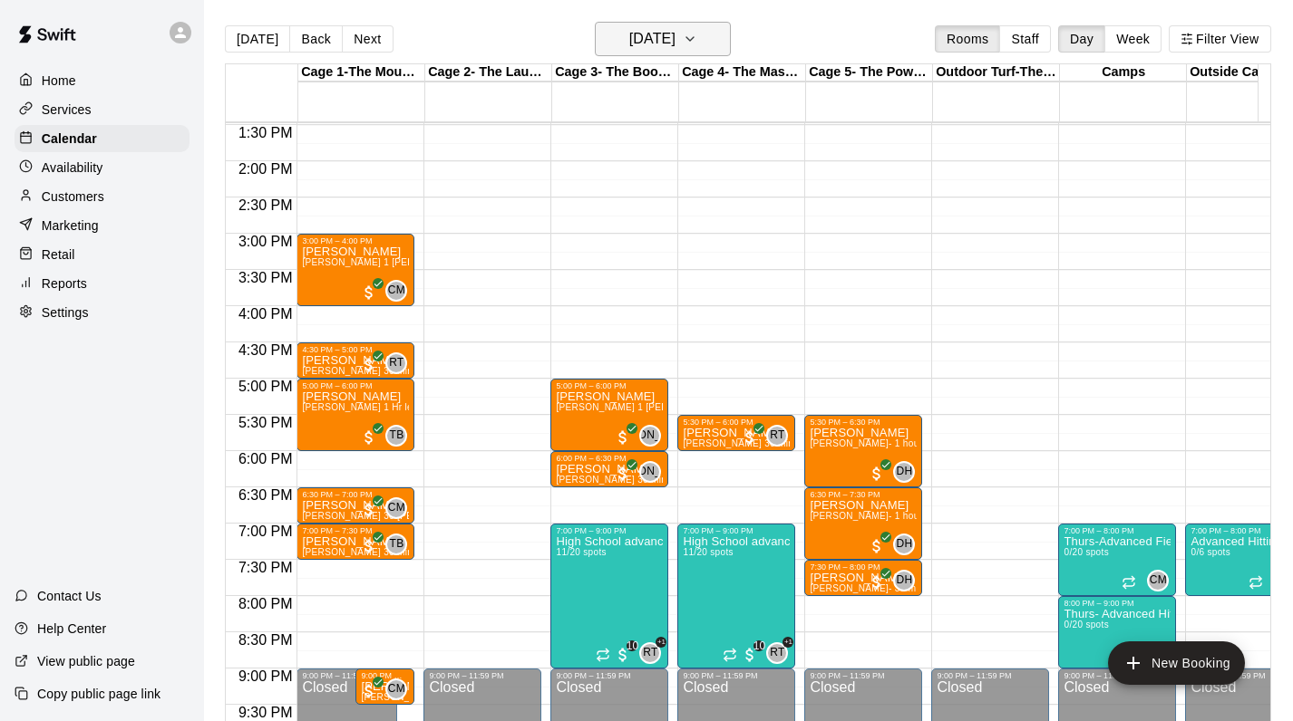
click at [651, 41] on h6 "Thursday Oct 02" at bounding box center [652, 38] width 46 height 25
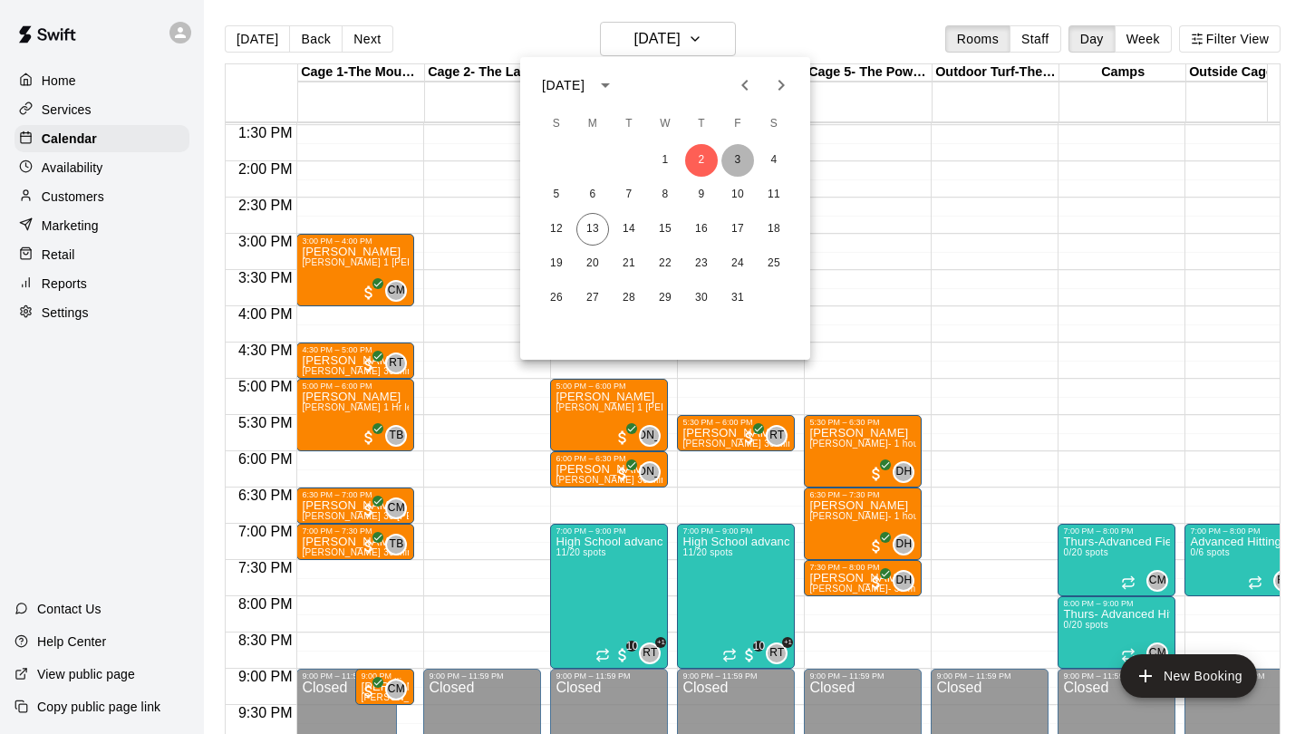
click at [744, 162] on button "3" at bounding box center [737, 160] width 33 height 33
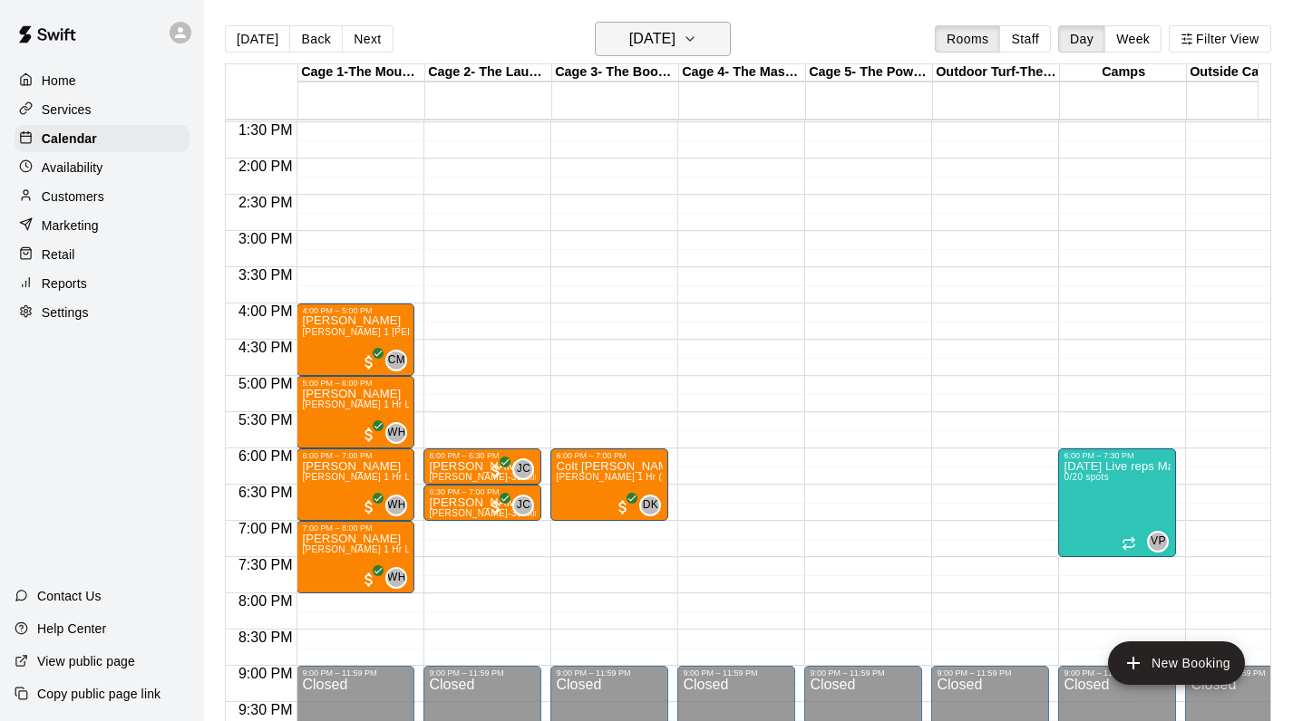
click at [657, 44] on h6 "Friday Oct 03" at bounding box center [652, 38] width 46 height 25
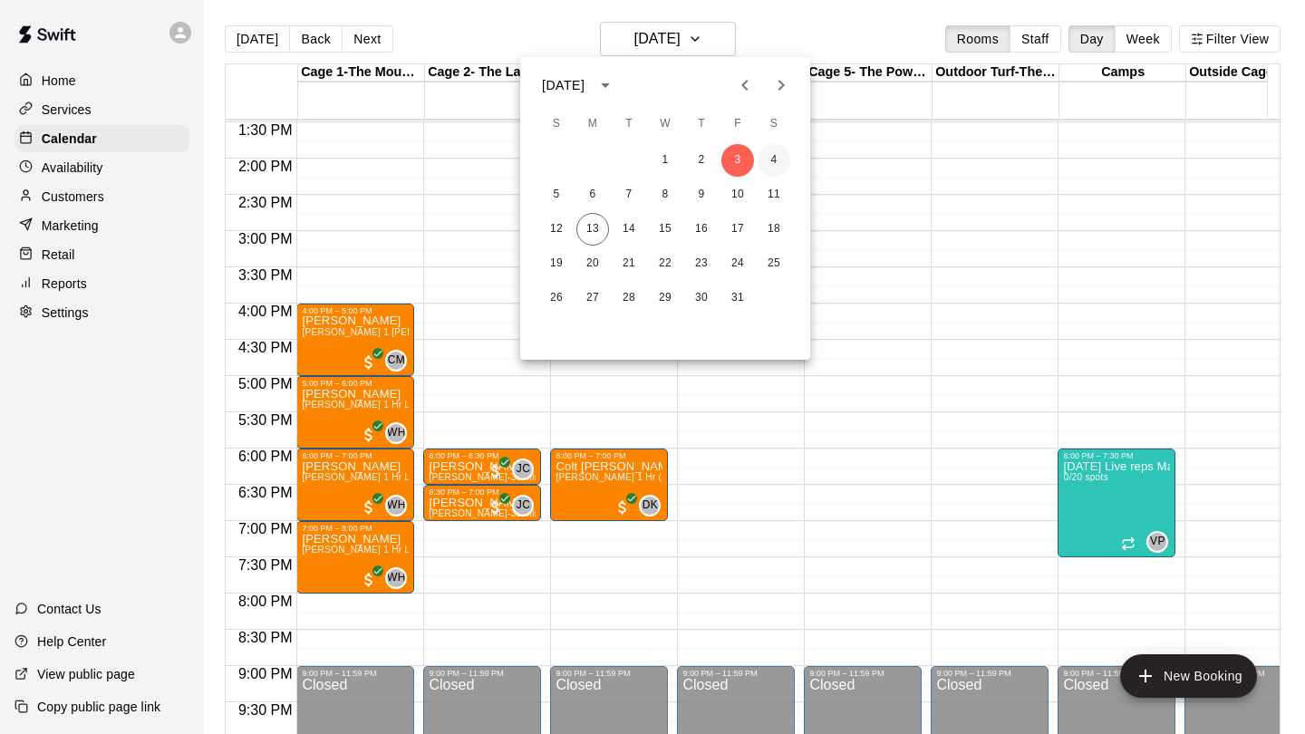
click at [776, 157] on button "4" at bounding box center [774, 160] width 33 height 33
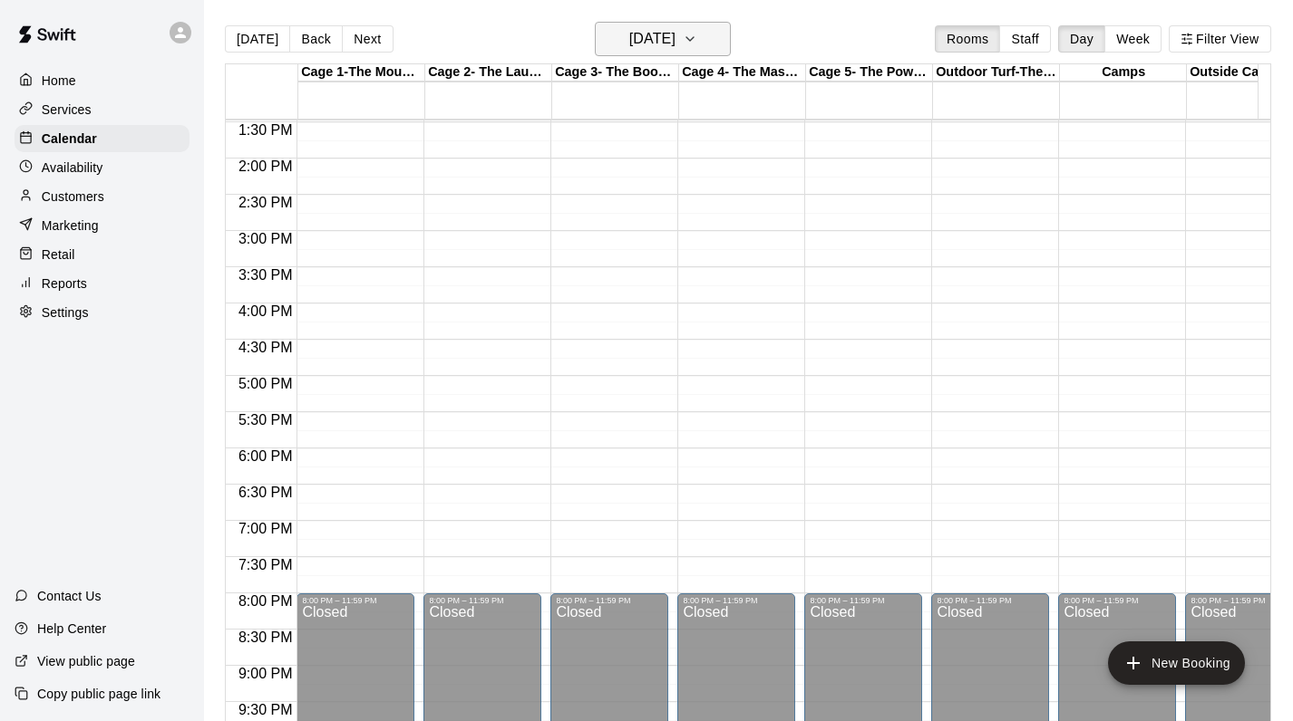
click at [675, 48] on h6 "Saturday Oct 04" at bounding box center [652, 38] width 46 height 25
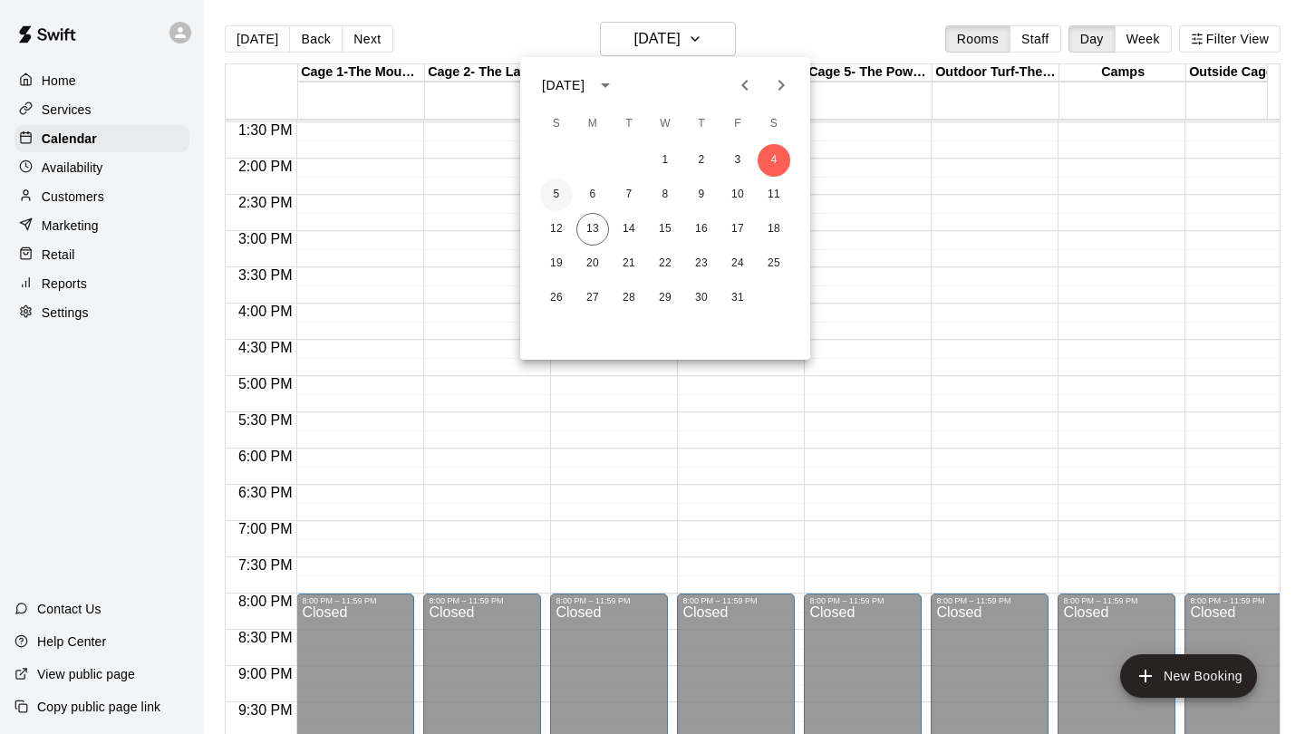
click at [555, 194] on button "5" at bounding box center [556, 195] width 33 height 33
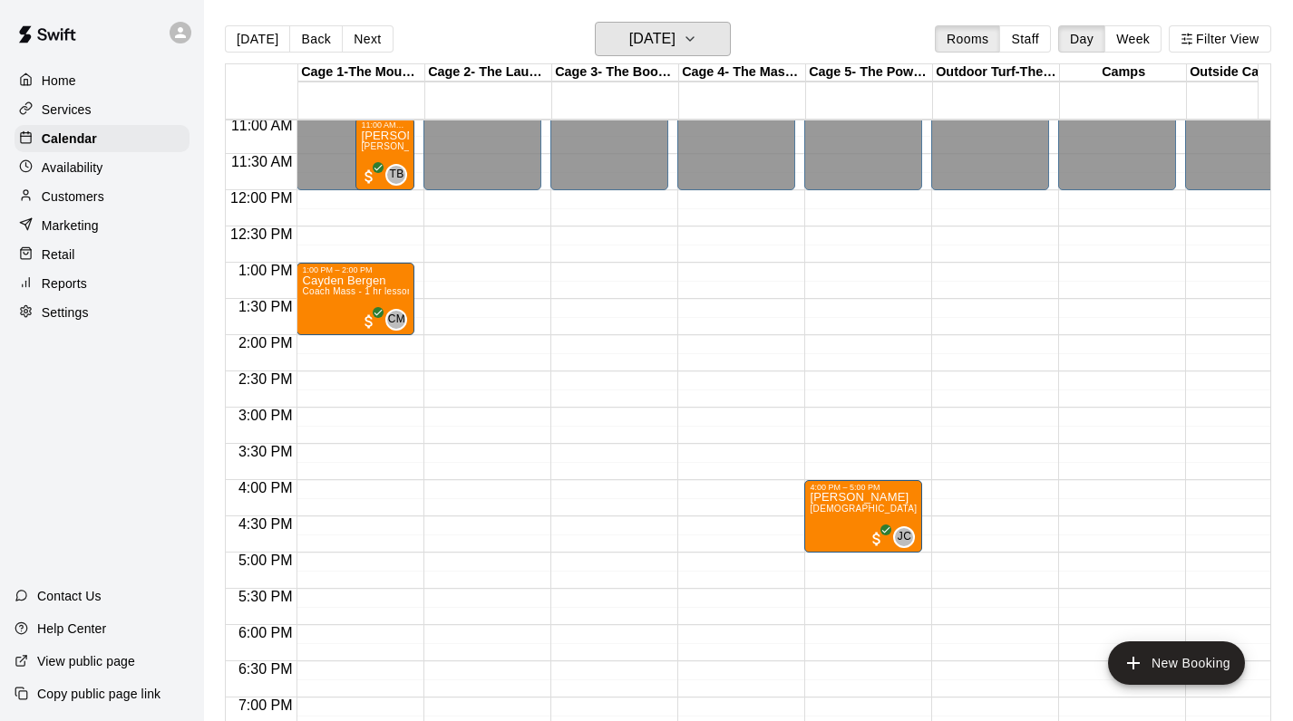
scroll to position [800, 0]
